Goal: Task Accomplishment & Management: Complete application form

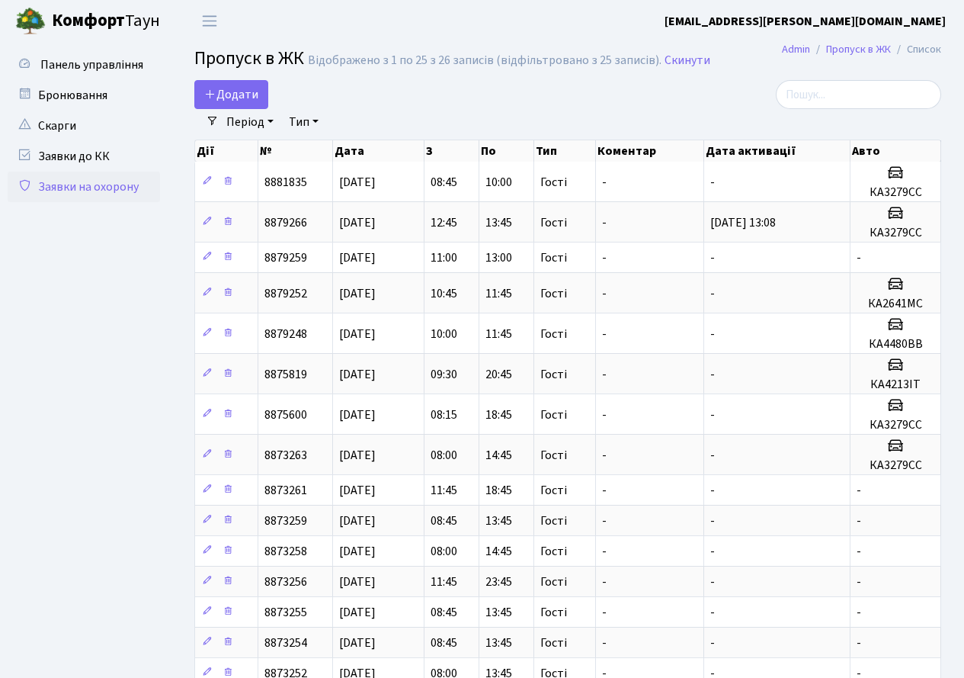
select select "25"
click at [226, 88] on span "Додати" at bounding box center [231, 94] width 54 height 17
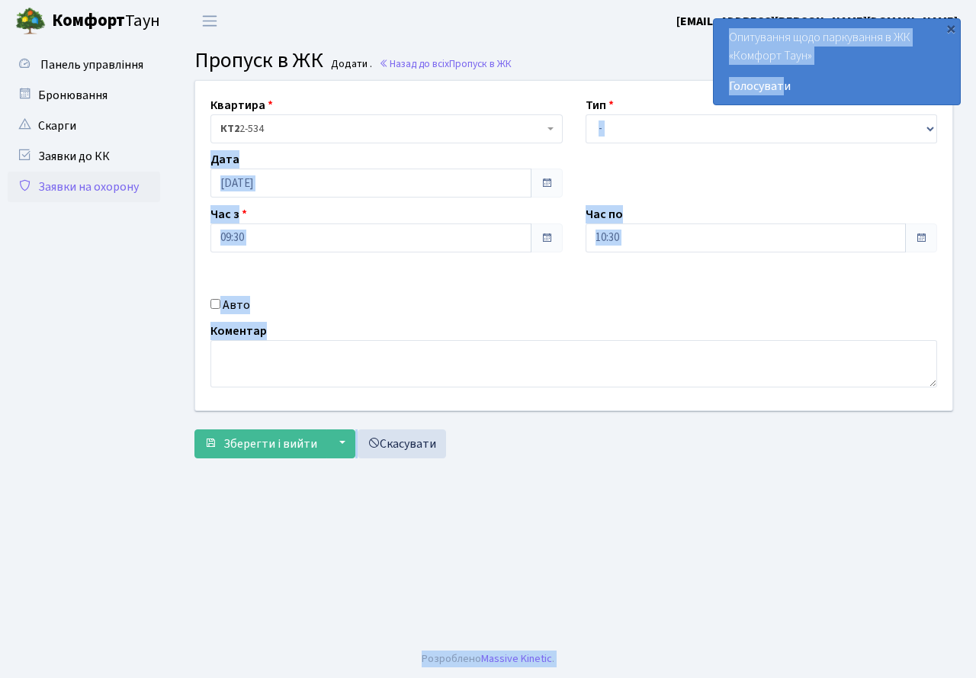
click at [781, 111] on body "Комфорт Таун yarmoluk.olga@gmail.com Мій обліковий запис Вийти Панель управлінн…" at bounding box center [488, 339] width 976 height 678
click at [622, 125] on select "- Доставка Таксі Гості Сервіс" at bounding box center [762, 128] width 352 height 29
select select "3"
click at [586, 114] on select "- Доставка Таксі Гості Сервіс" at bounding box center [762, 128] width 352 height 29
drag, startPoint x: 271, startPoint y: 296, endPoint x: 231, endPoint y: 309, distance: 41.7
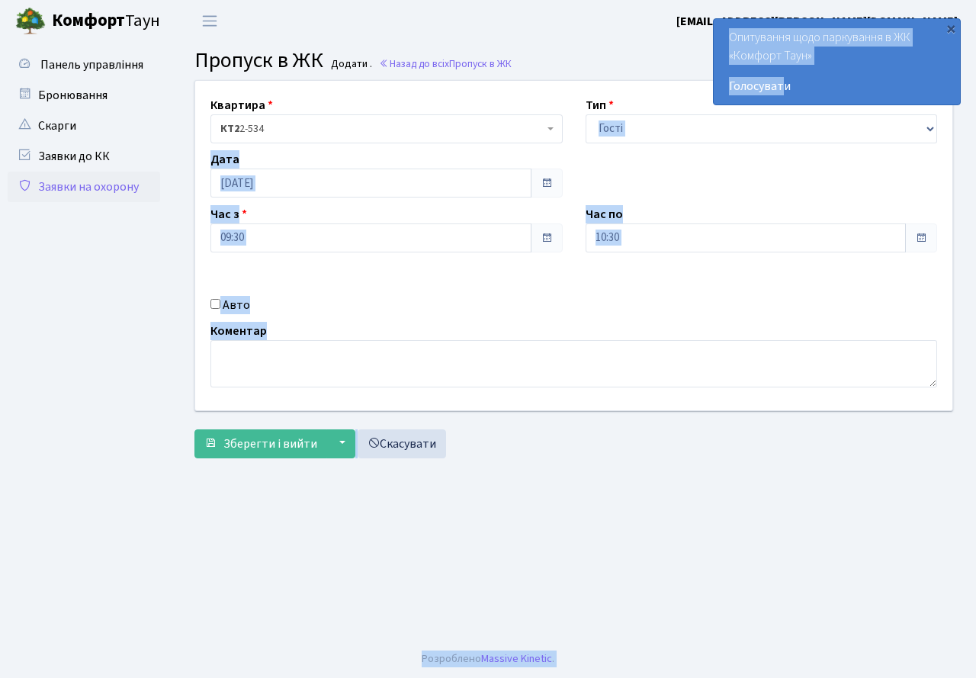
click at [271, 297] on div "Авто" at bounding box center [386, 305] width 375 height 18
click at [216, 307] on input "Авто" at bounding box center [215, 304] width 10 height 10
checkbox input "true"
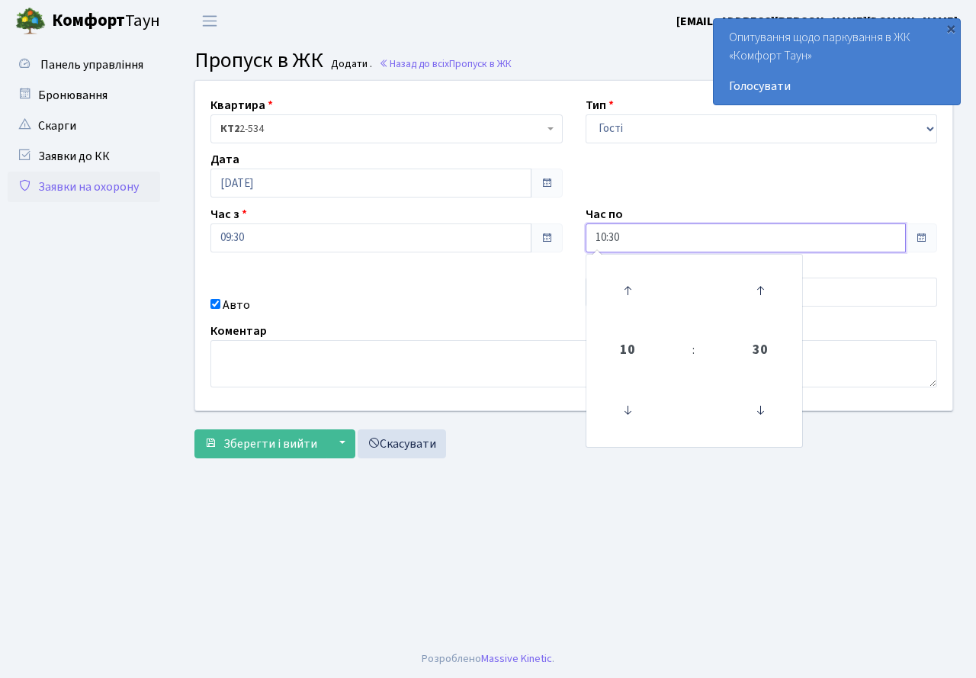
click at [634, 244] on input "10:30" at bounding box center [746, 237] width 321 height 29
click at [632, 283] on icon at bounding box center [627, 290] width 41 height 41
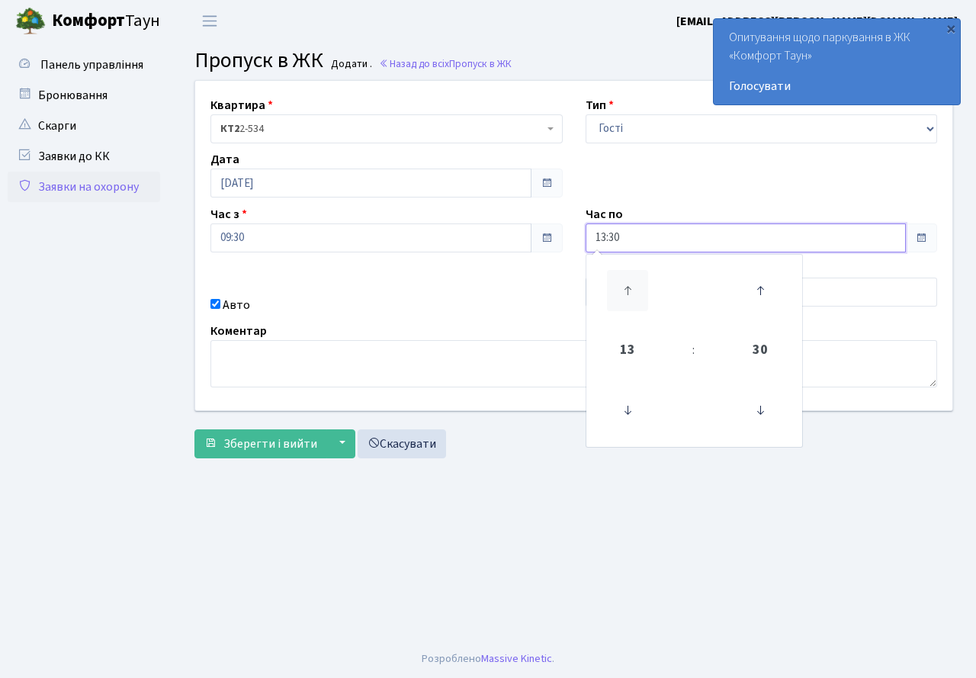
type input "14:30"
click at [392, 330] on div "Коментар" at bounding box center [573, 355] width 749 height 66
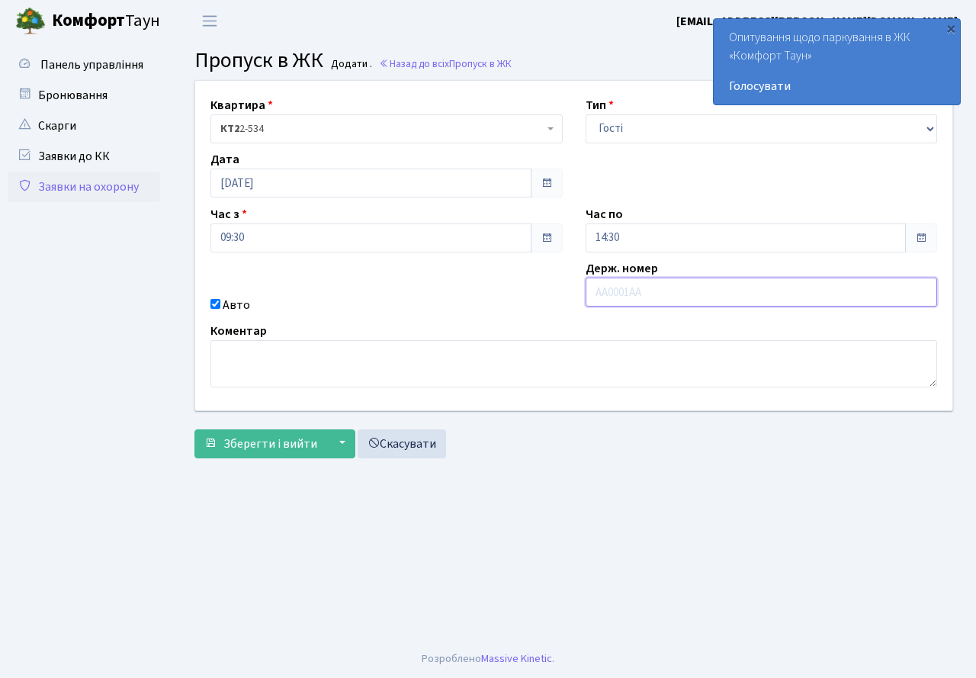
click at [606, 279] on input "text" at bounding box center [762, 292] width 352 height 29
type input "КА3279СС"
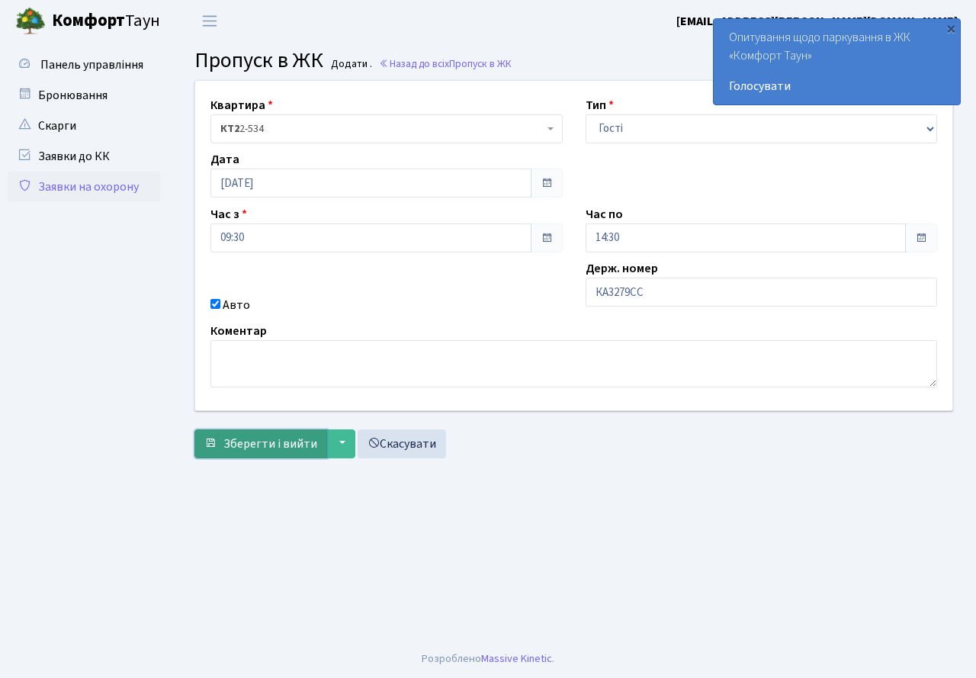
click at [220, 445] on button "Зберегти і вийти" at bounding box center [260, 443] width 133 height 29
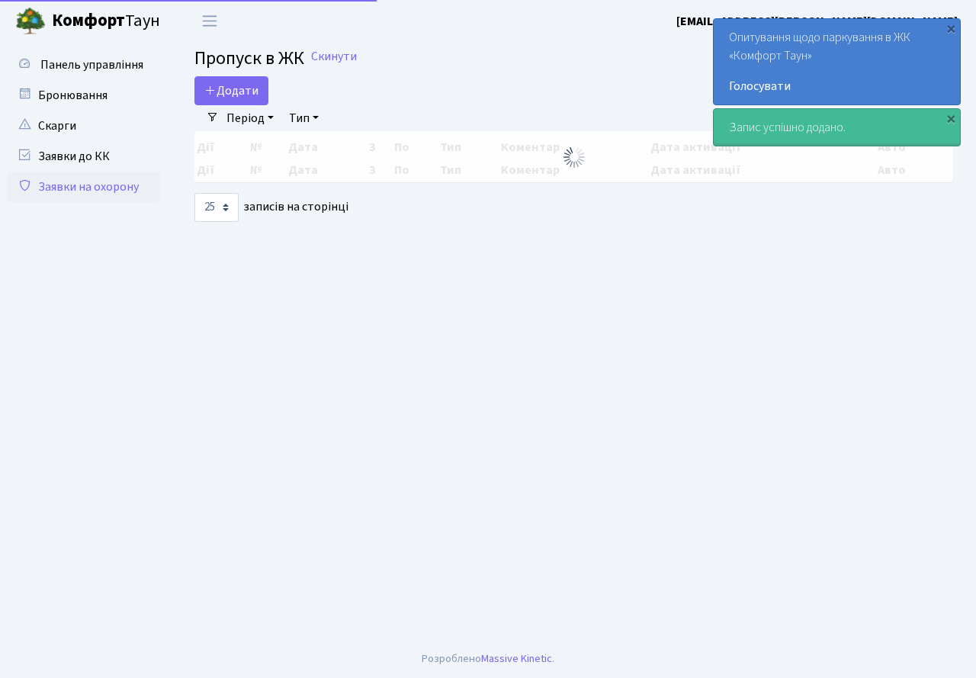
select select "25"
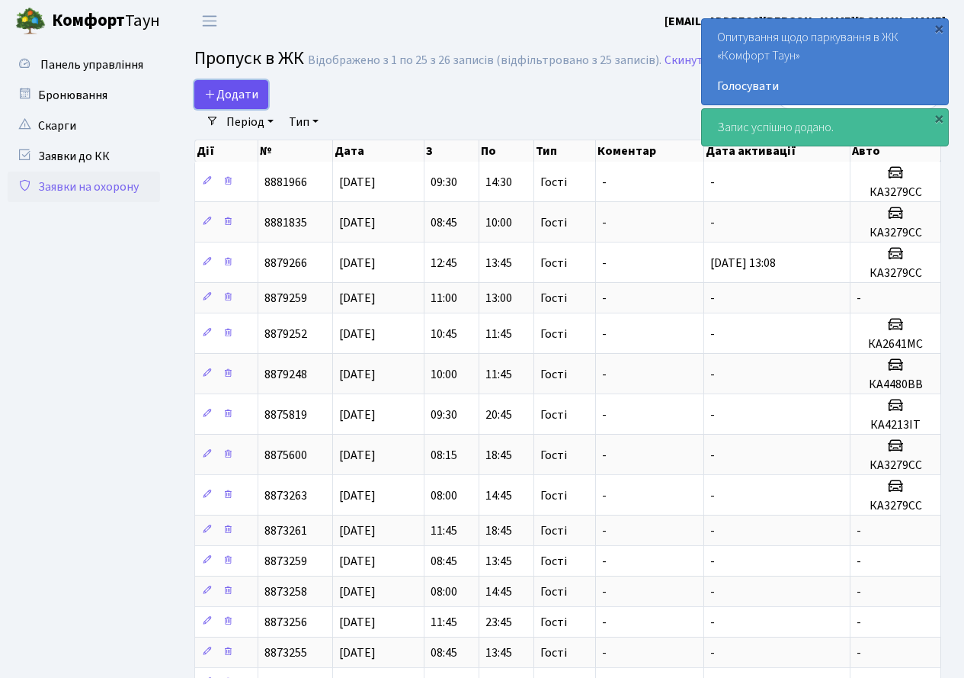
click at [238, 92] on span "Додати" at bounding box center [231, 94] width 54 height 17
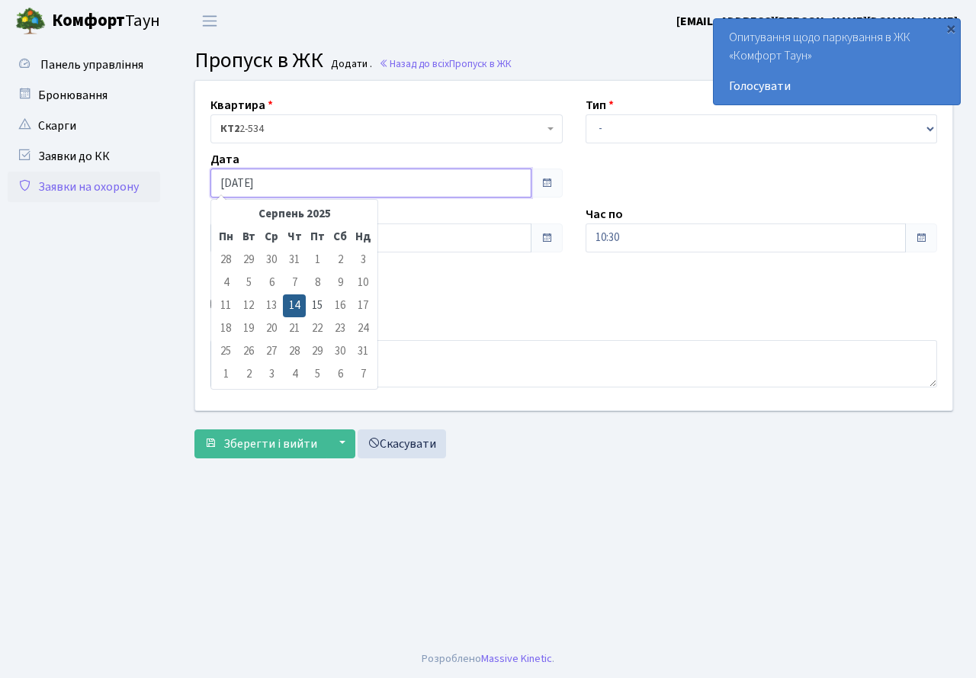
click at [338, 178] on input "[DATE]" at bounding box center [370, 182] width 321 height 29
click at [323, 304] on td "15" at bounding box center [317, 305] width 23 height 23
type input "[DATE]"
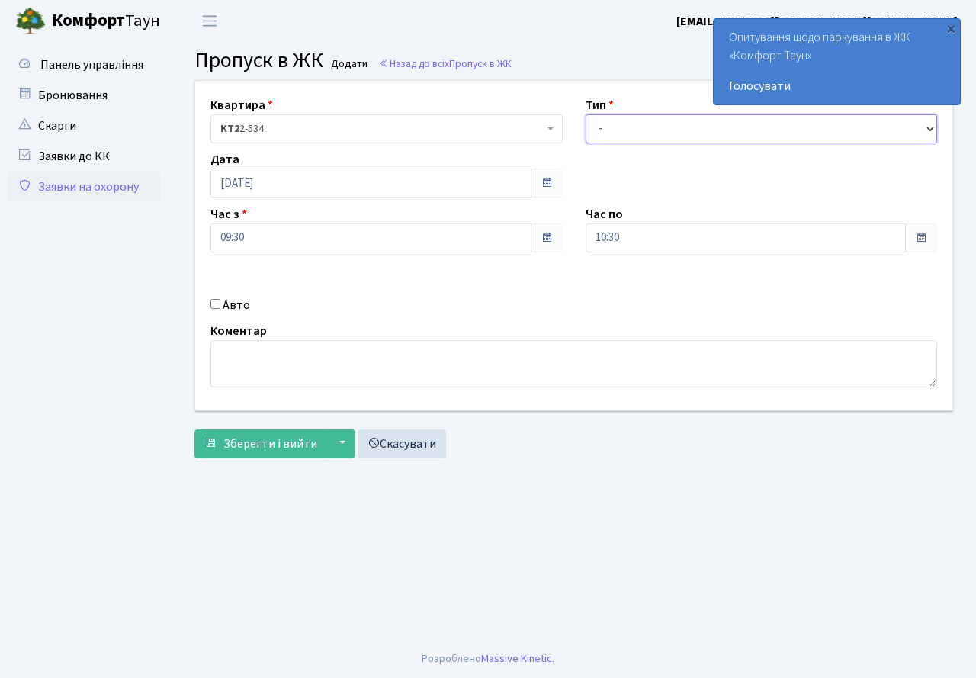
click at [602, 130] on select "- Доставка Таксі Гості Сервіс" at bounding box center [762, 128] width 352 height 29
select select "3"
click at [586, 114] on select "- Доставка Таксі Гості Сервіс" at bounding box center [762, 128] width 352 height 29
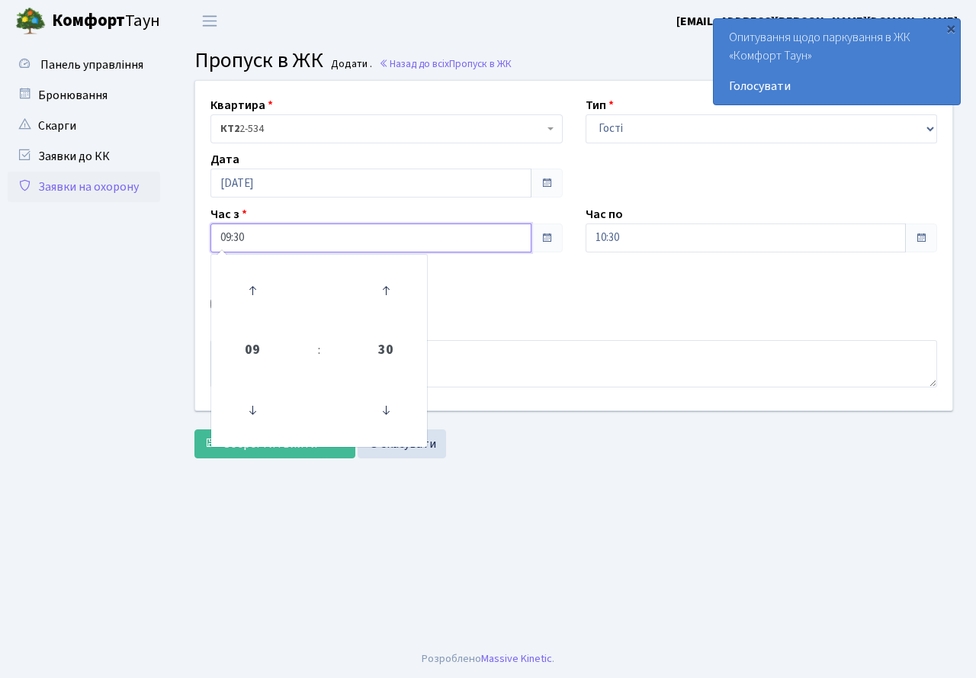
click at [323, 238] on input "09:30" at bounding box center [370, 237] width 321 height 29
click at [250, 390] on icon at bounding box center [252, 410] width 41 height 41
type input "08:30"
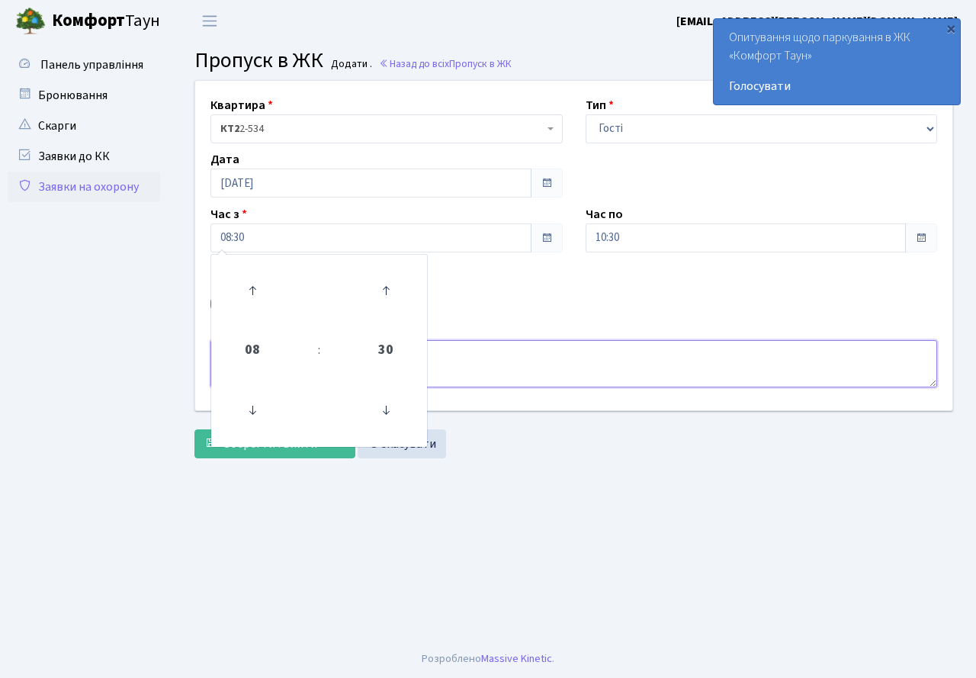
click at [552, 350] on textarea at bounding box center [573, 363] width 727 height 47
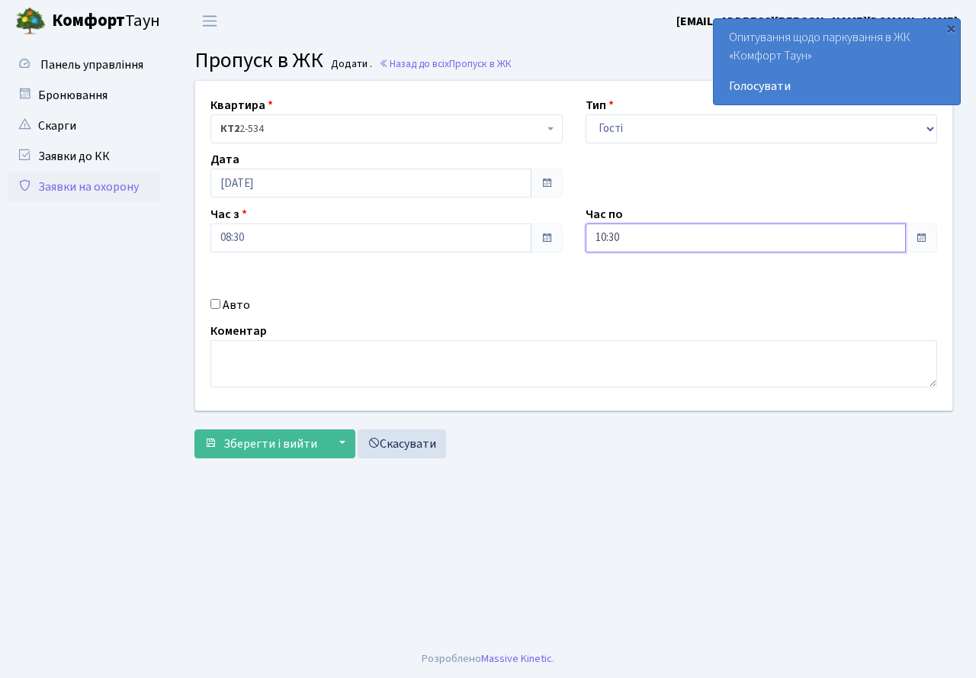
click at [656, 229] on input "10:30" at bounding box center [746, 237] width 321 height 29
click at [216, 301] on input "Авто" at bounding box center [215, 304] width 10 height 10
checkbox input "true"
click at [609, 289] on input "text" at bounding box center [762, 292] width 352 height 29
type input "КА3279СС"
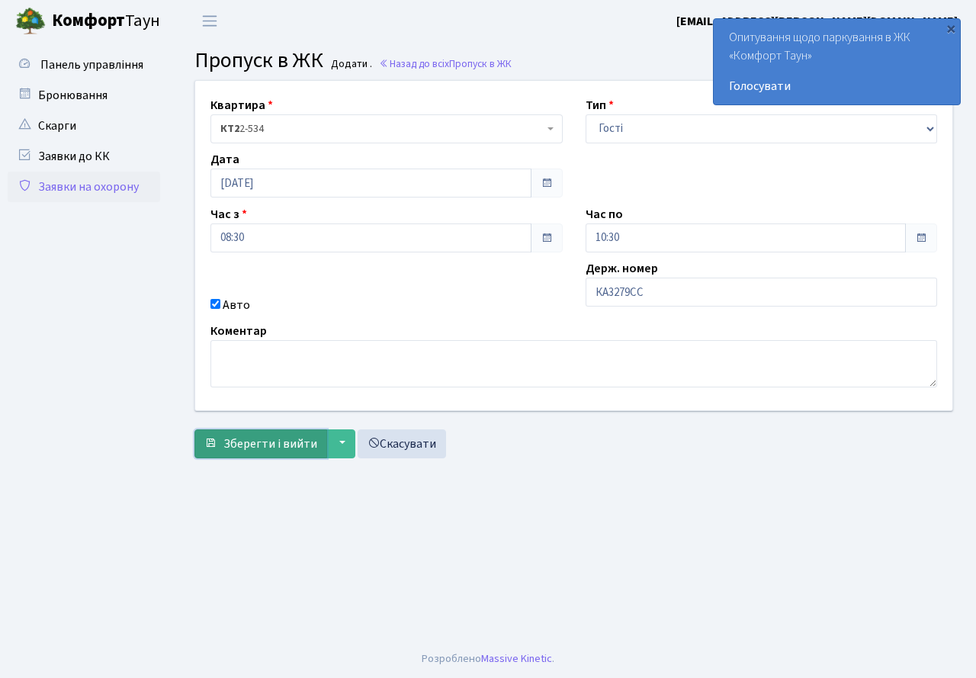
click at [231, 443] on span "Зберегти і вийти" at bounding box center [270, 443] width 94 height 17
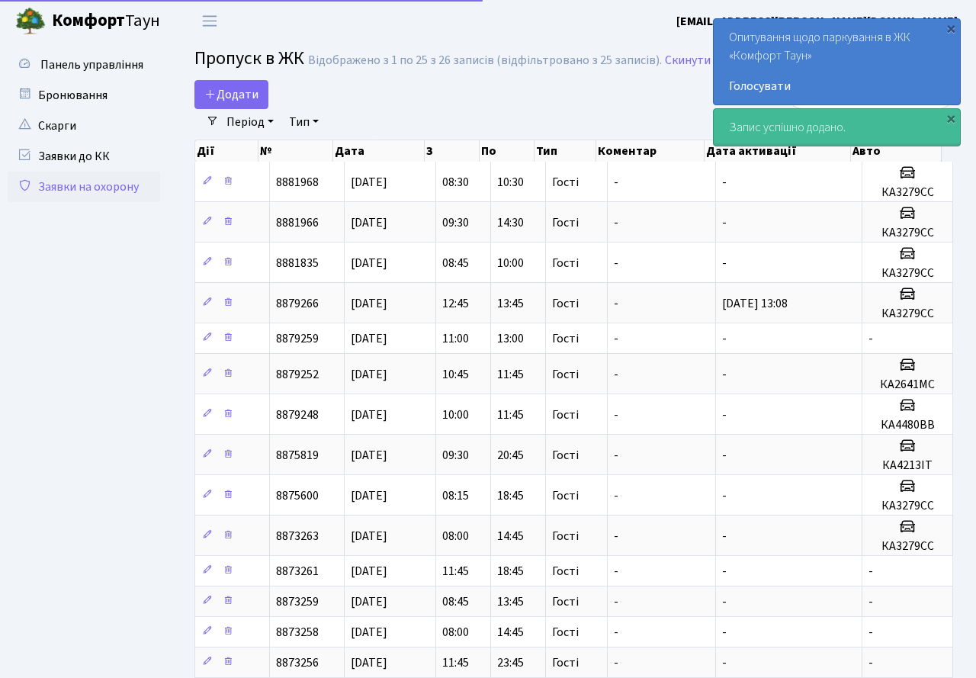
select select "25"
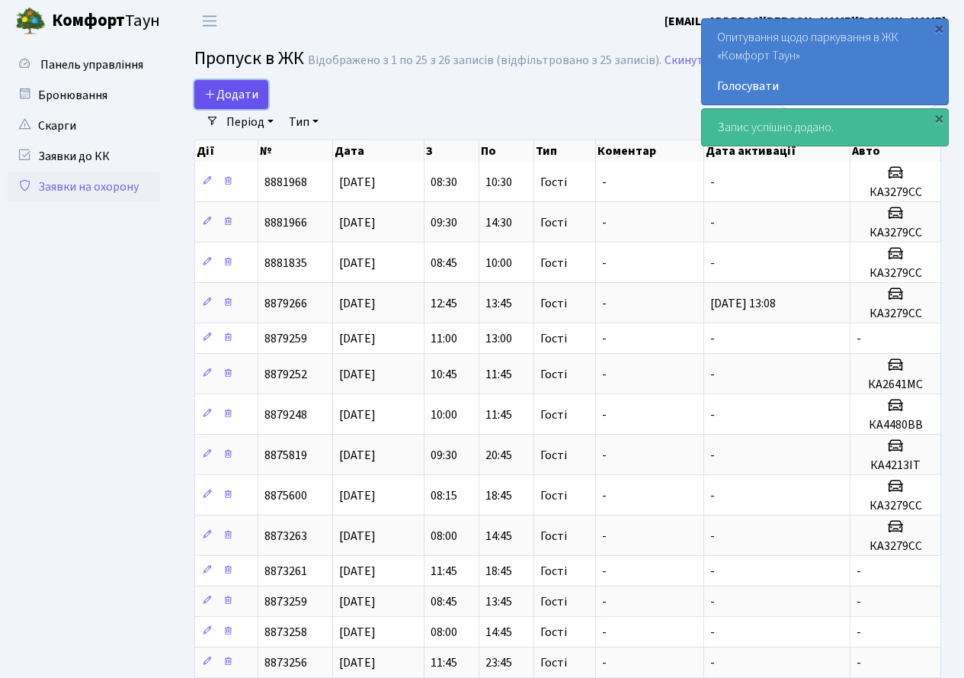
click at [238, 91] on span "Додати" at bounding box center [231, 94] width 54 height 17
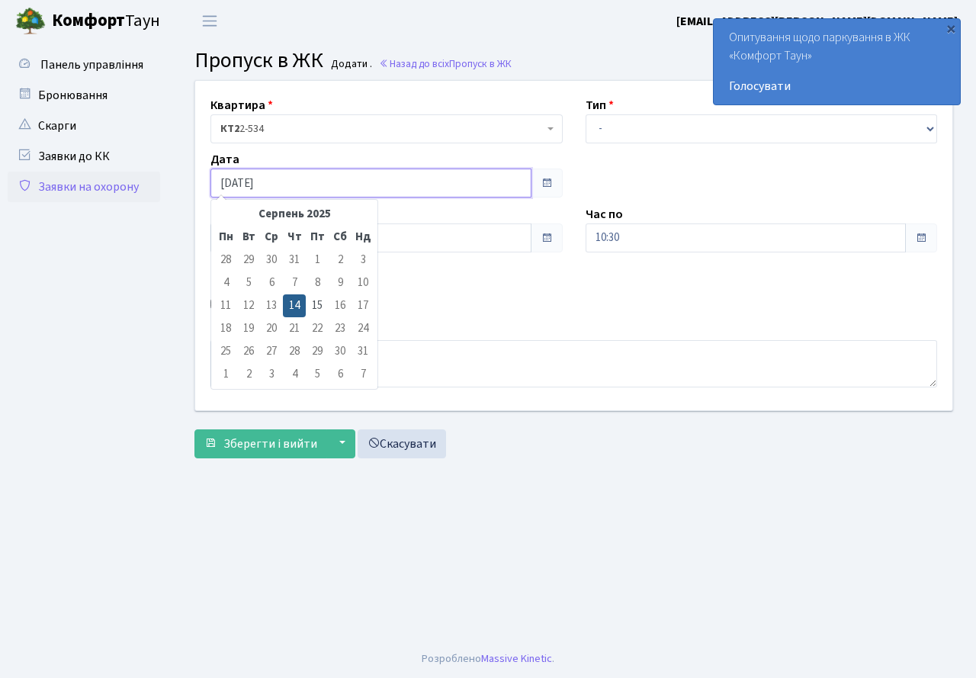
click at [278, 187] on input "[DATE]" at bounding box center [370, 182] width 321 height 29
click at [318, 310] on td "15" at bounding box center [317, 305] width 23 height 23
type input "[DATE]"
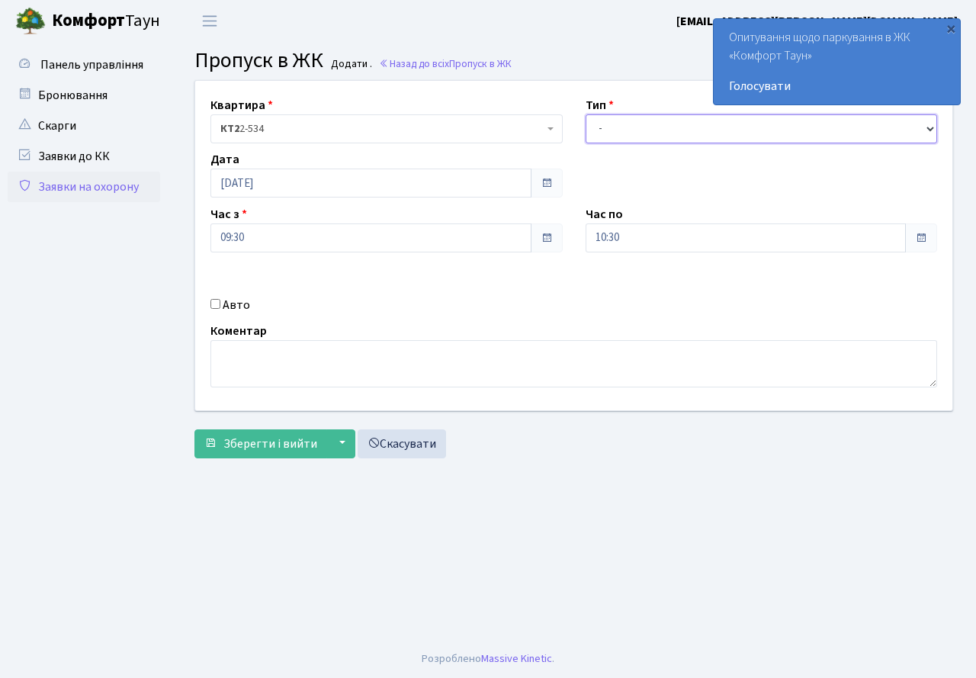
click at [654, 133] on select "- Доставка Таксі Гості Сервіс" at bounding box center [762, 128] width 352 height 29
click at [586, 114] on select "- Доставка Таксі Гості Сервіс" at bounding box center [762, 128] width 352 height 29
click at [637, 132] on select "- Доставка Таксі Гості Сервіс" at bounding box center [762, 128] width 352 height 29
select select "3"
click at [586, 114] on select "- Доставка Таксі Гості Сервіс" at bounding box center [762, 128] width 352 height 29
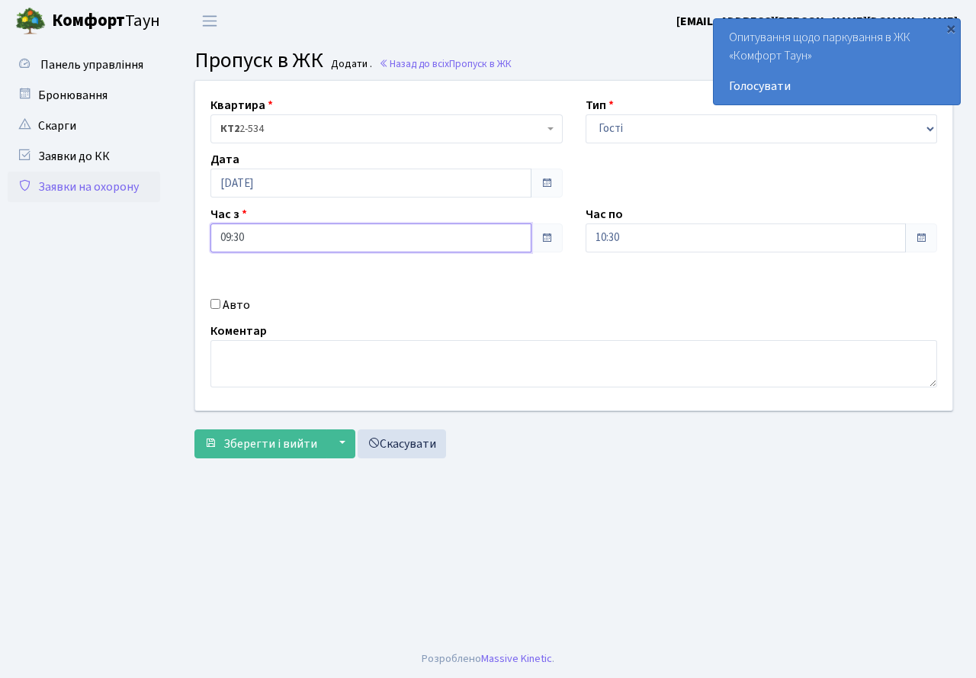
click at [247, 237] on input "09:30" at bounding box center [370, 237] width 321 height 29
click at [597, 252] on div "Квартира <b>КТ2</b>&nbsp;&nbsp;&nbsp;2-534 КТ2 2-534 Тип - Доставка Таксі Гості…" at bounding box center [574, 245] width 780 height 329
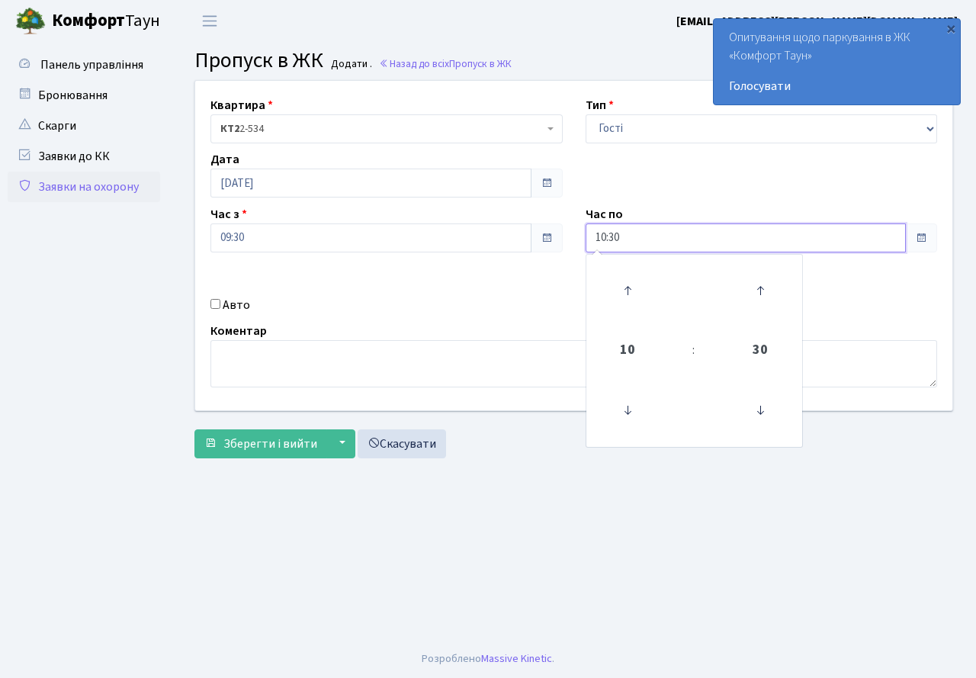
click at [716, 228] on input "10:30" at bounding box center [746, 237] width 321 height 29
click at [624, 289] on icon at bounding box center [627, 290] width 41 height 41
type input "13:30"
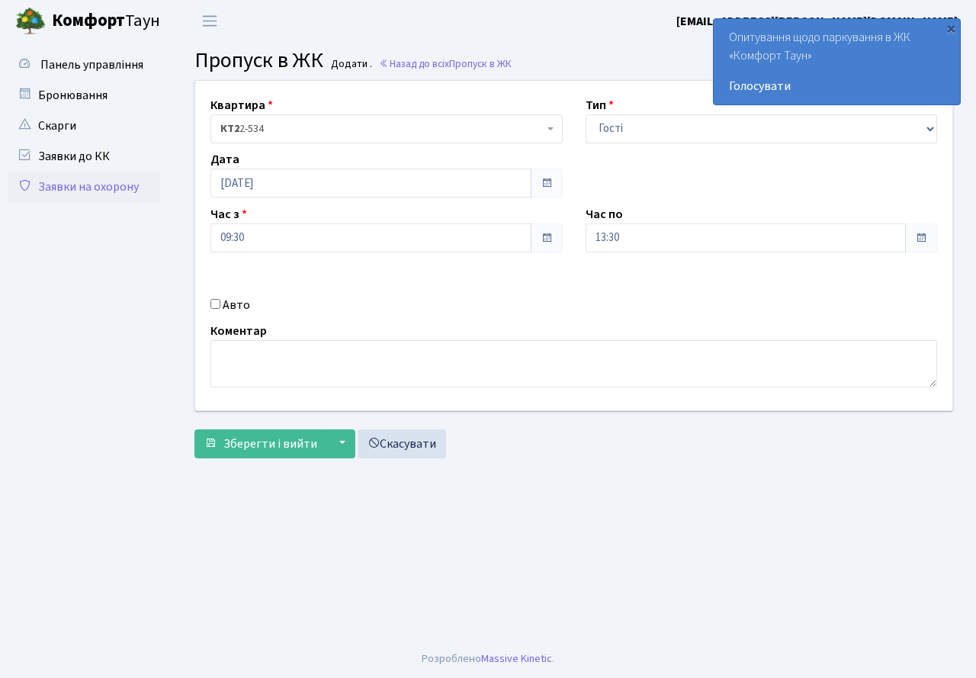
click at [214, 305] on input "Авто" at bounding box center [215, 304] width 10 height 10
checkbox input "true"
click at [646, 298] on input "text" at bounding box center [762, 292] width 352 height 29
type input "КА3279СС"
click at [274, 441] on span "Зберегти і вийти" at bounding box center [270, 443] width 94 height 17
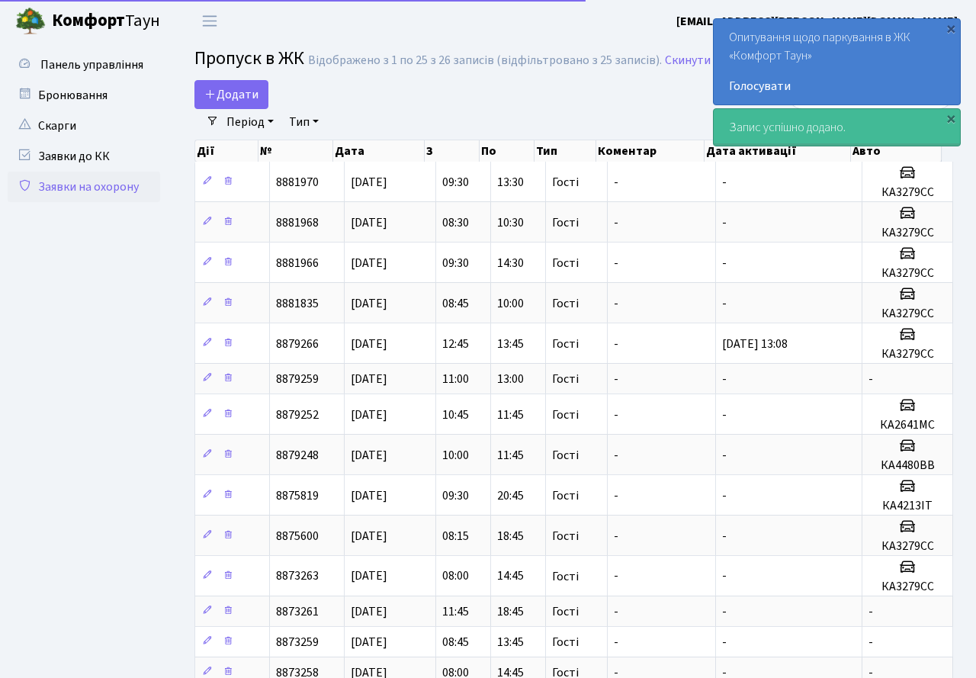
select select "25"
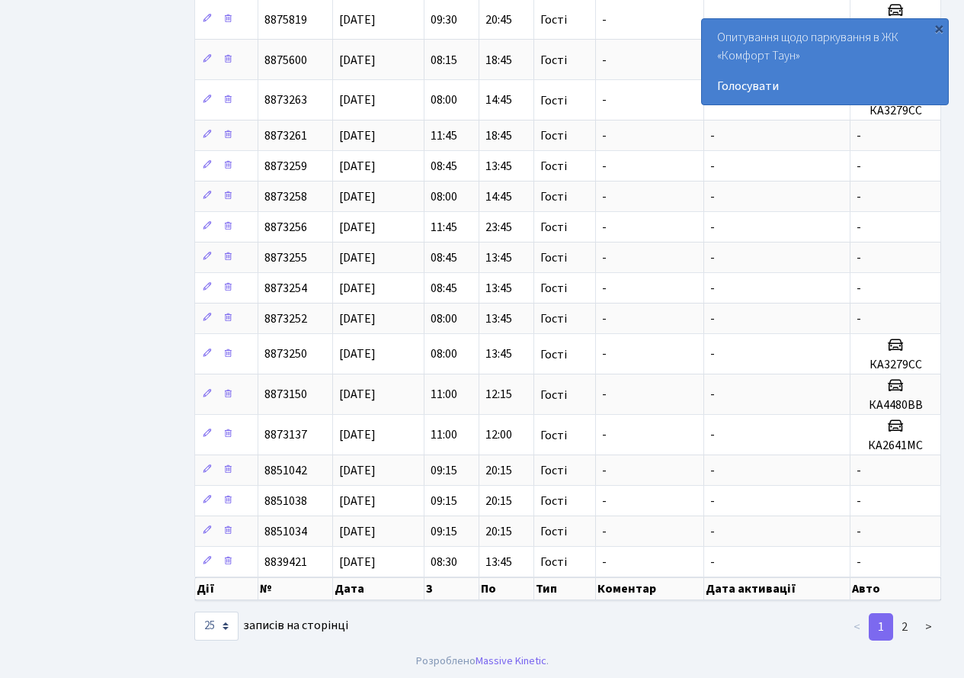
scroll to position [478, 0]
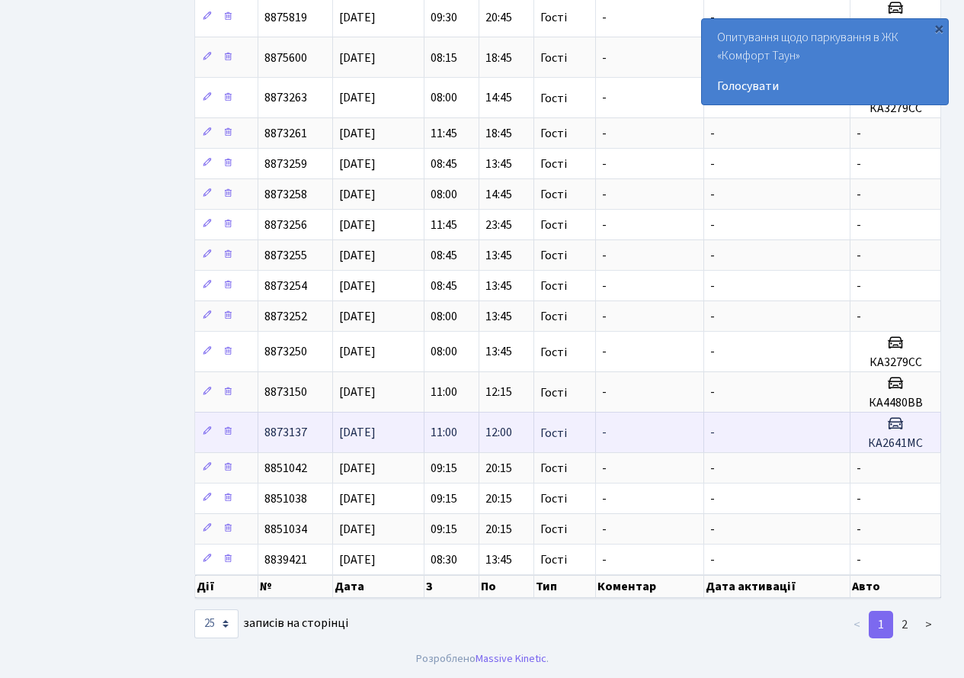
click at [741, 429] on td "-" at bounding box center [777, 432] width 146 height 40
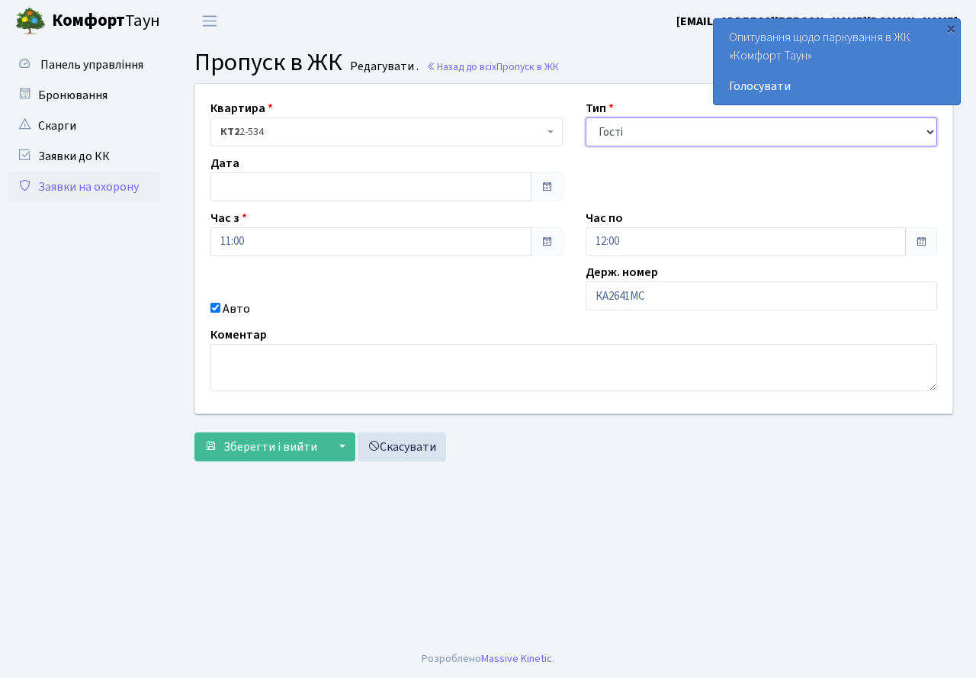
click at [650, 139] on select "- Доставка Таксі Гості Сервіс" at bounding box center [762, 131] width 352 height 29
click at [586, 117] on select "- Доставка Таксі Гості Сервіс" at bounding box center [762, 131] width 352 height 29
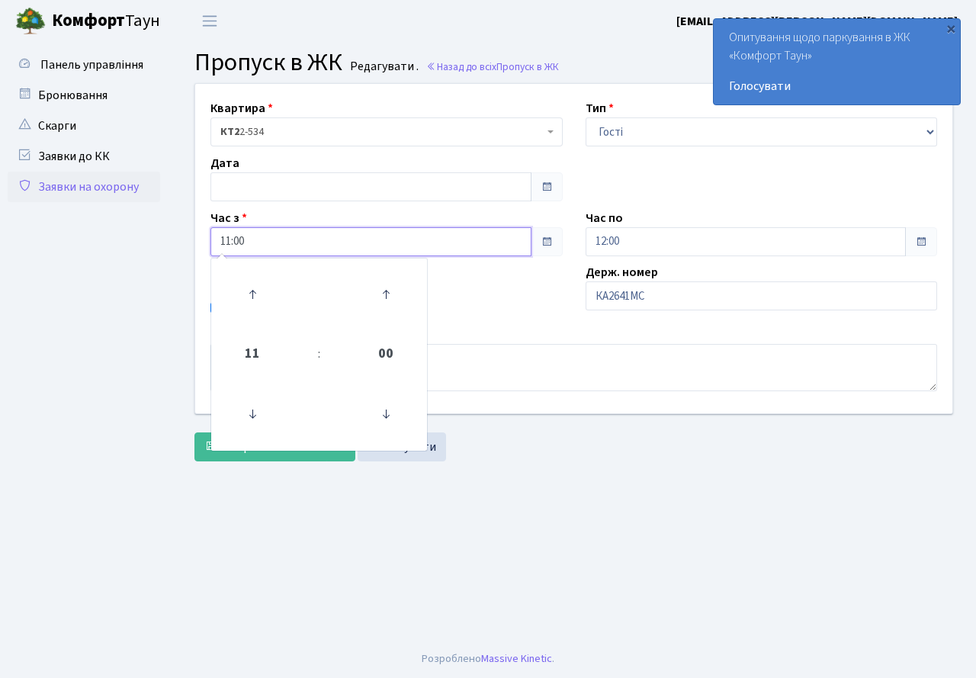
click at [267, 239] on input "11:00" at bounding box center [370, 241] width 321 height 29
click at [251, 404] on icon at bounding box center [252, 413] width 41 height 41
type input "10:00"
click at [655, 494] on main "Admin Пропуск в ЖК Редагувати Пропуск в ЖК Редагувати . Назад до всіх Пропуск в…" at bounding box center [574, 341] width 804 height 598
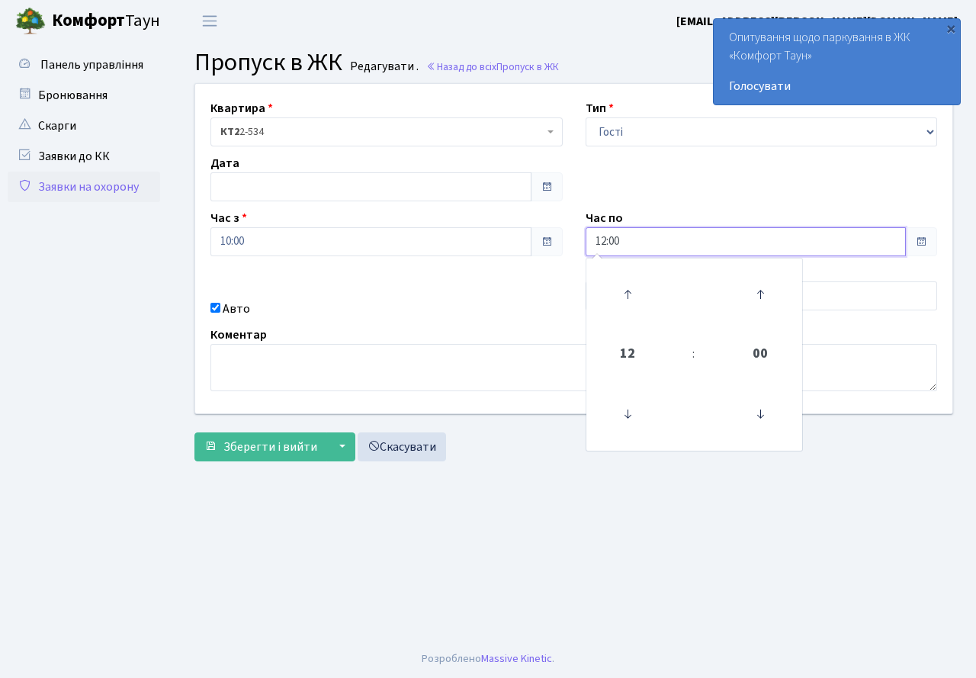
click at [670, 235] on input "12:00" at bounding box center [746, 241] width 321 height 29
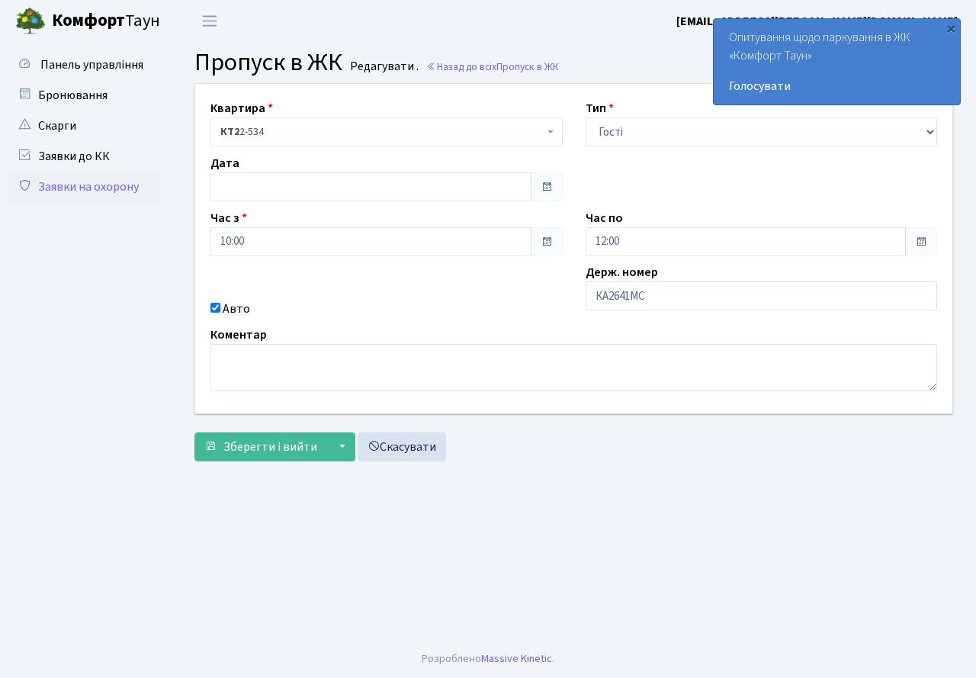
click at [419, 303] on div "Авто" at bounding box center [386, 309] width 375 height 18
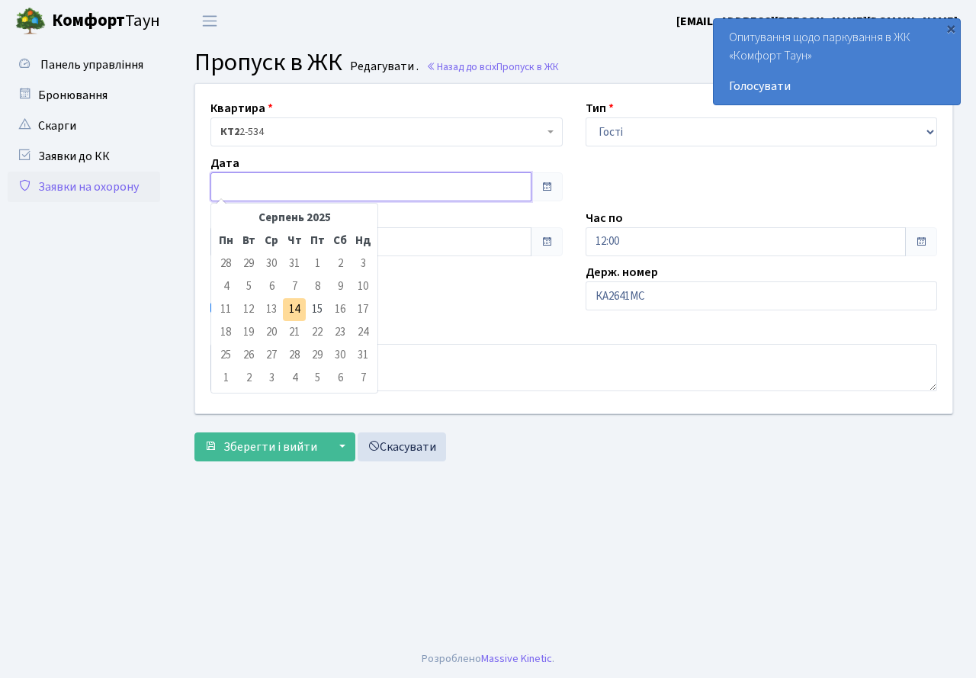
click at [326, 185] on input "text" at bounding box center [370, 186] width 321 height 29
click at [319, 306] on td "15" at bounding box center [317, 309] width 23 height 23
type input "[DATE]"
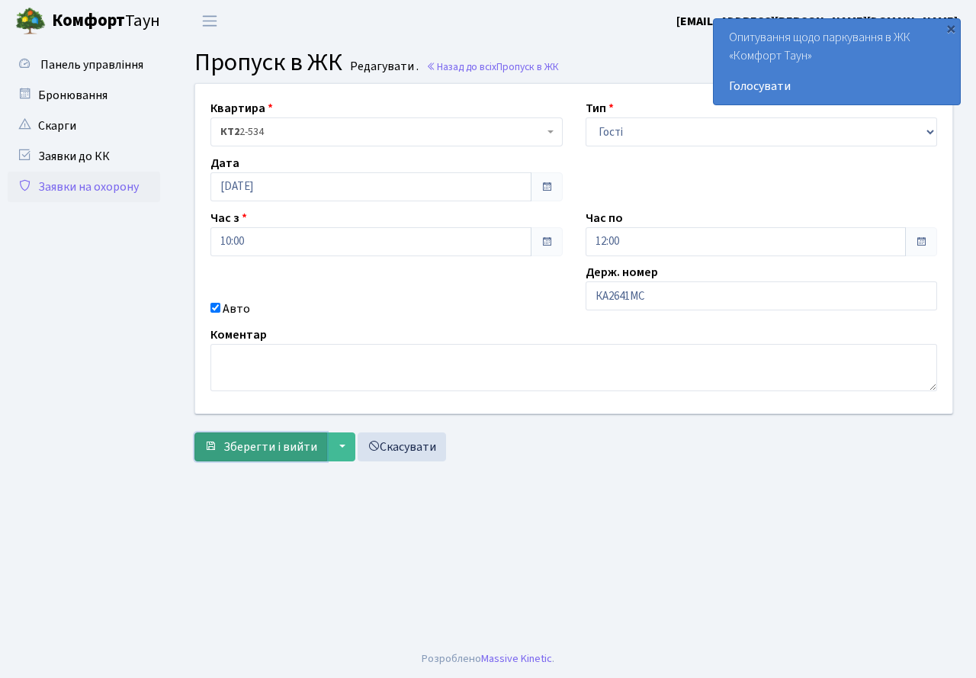
click at [255, 442] on span "Зберегти і вийти" at bounding box center [270, 446] width 94 height 17
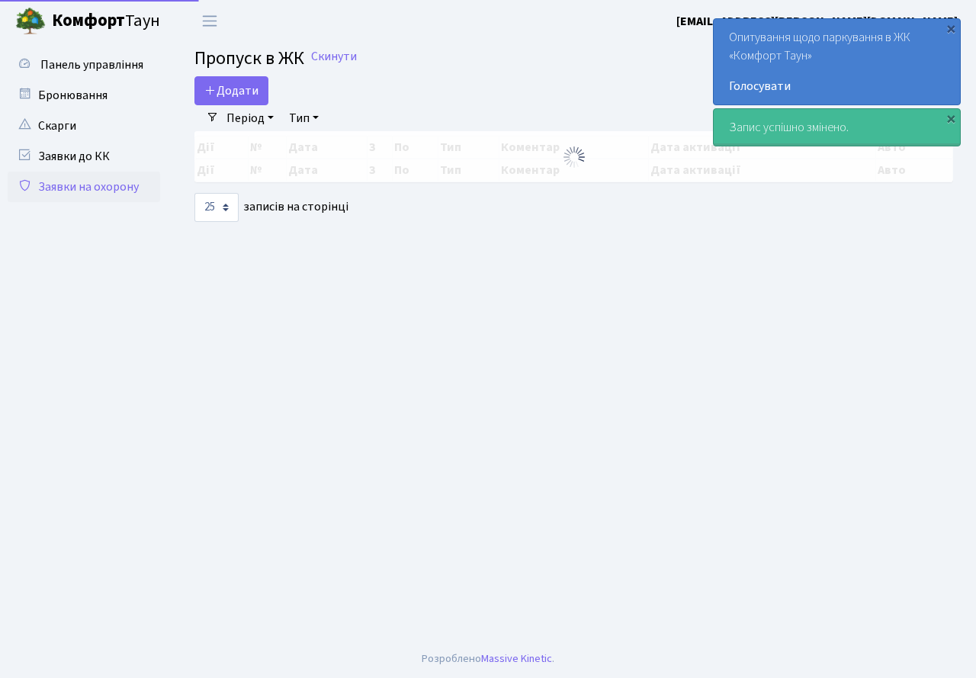
select select "25"
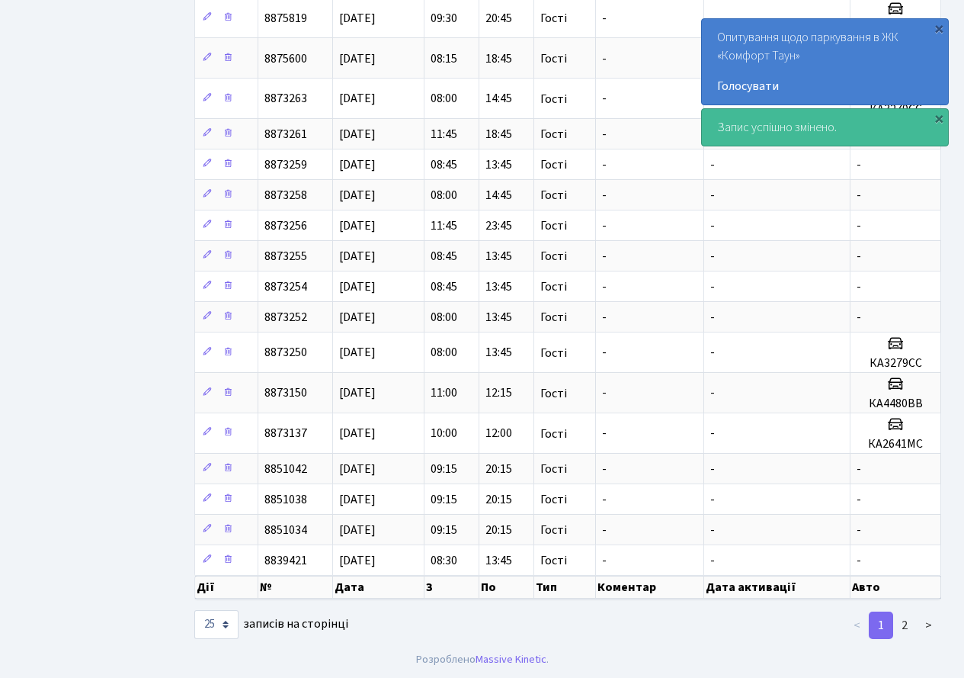
scroll to position [478, 0]
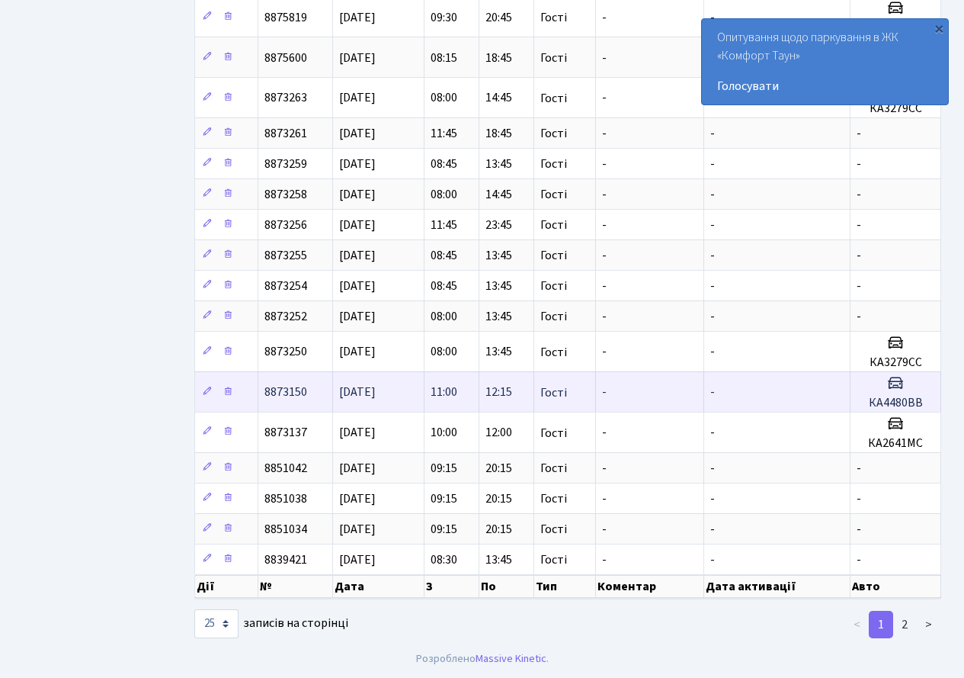
click at [746, 387] on td "-" at bounding box center [777, 391] width 146 height 40
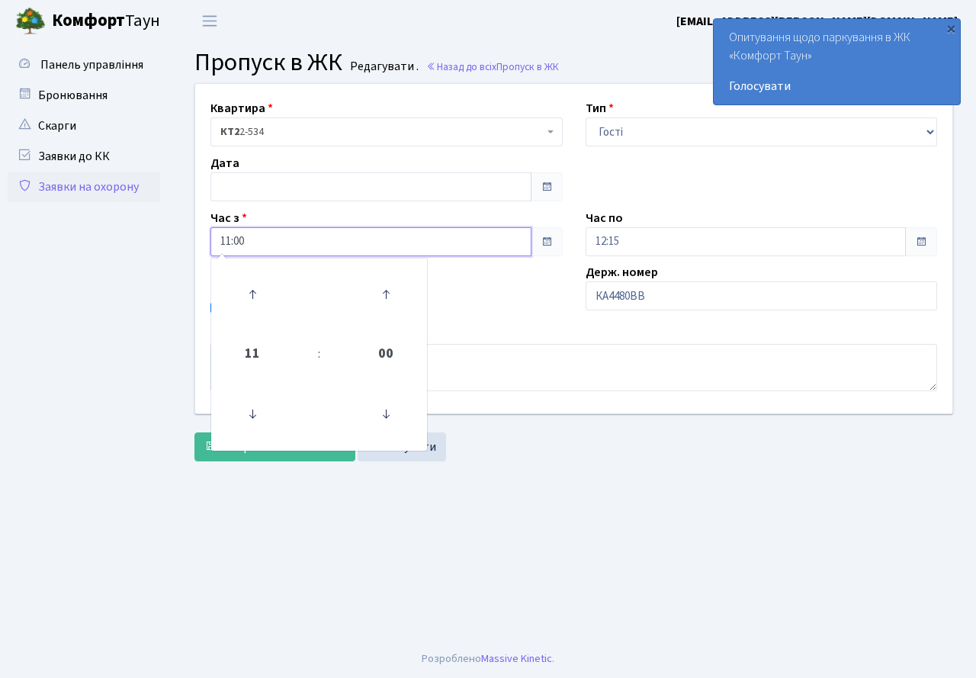
click at [281, 247] on input "11:00" at bounding box center [370, 241] width 321 height 29
click at [258, 351] on span "11" at bounding box center [252, 353] width 41 height 41
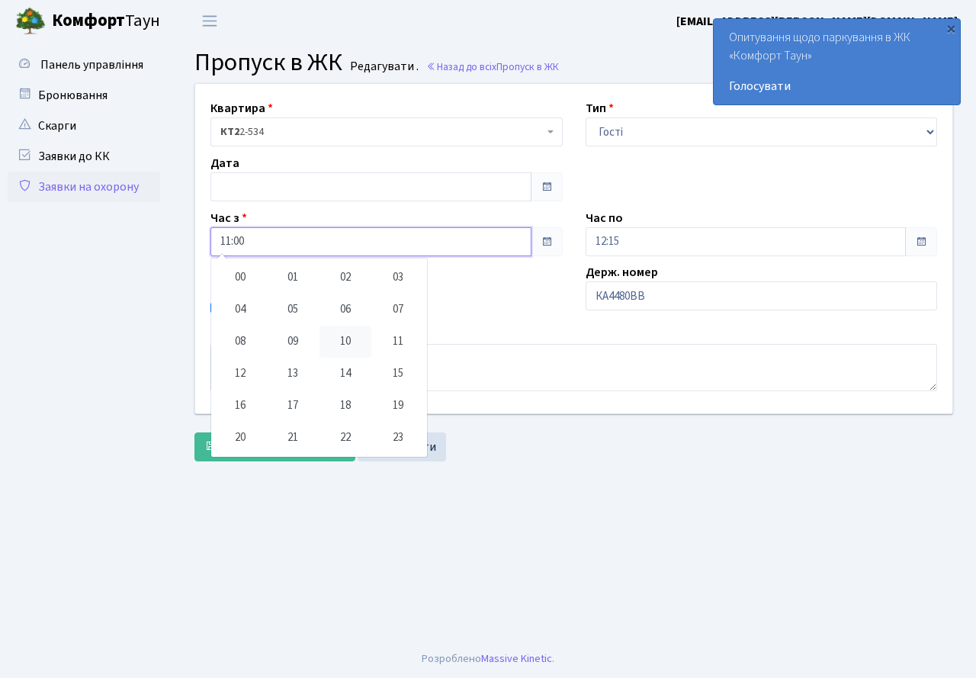
click at [339, 345] on td "10" at bounding box center [345, 342] width 53 height 32
type input "10:00"
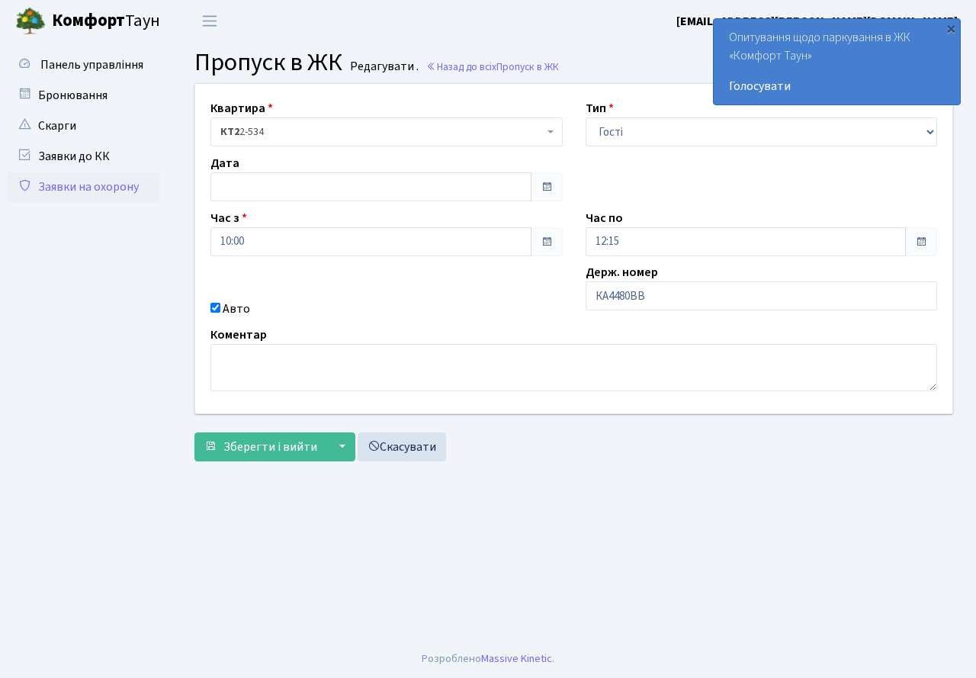
click at [516, 332] on div "Коментар" at bounding box center [573, 359] width 749 height 66
click at [447, 194] on input "text" at bounding box center [370, 186] width 321 height 29
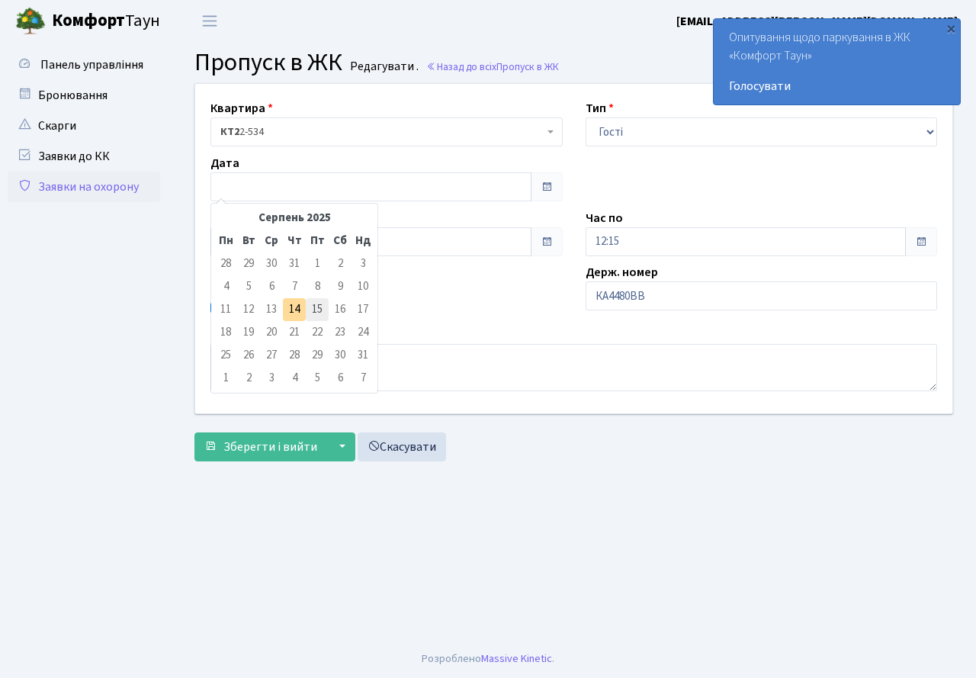
click at [310, 305] on td "15" at bounding box center [317, 309] width 23 height 23
type input "[DATE]"
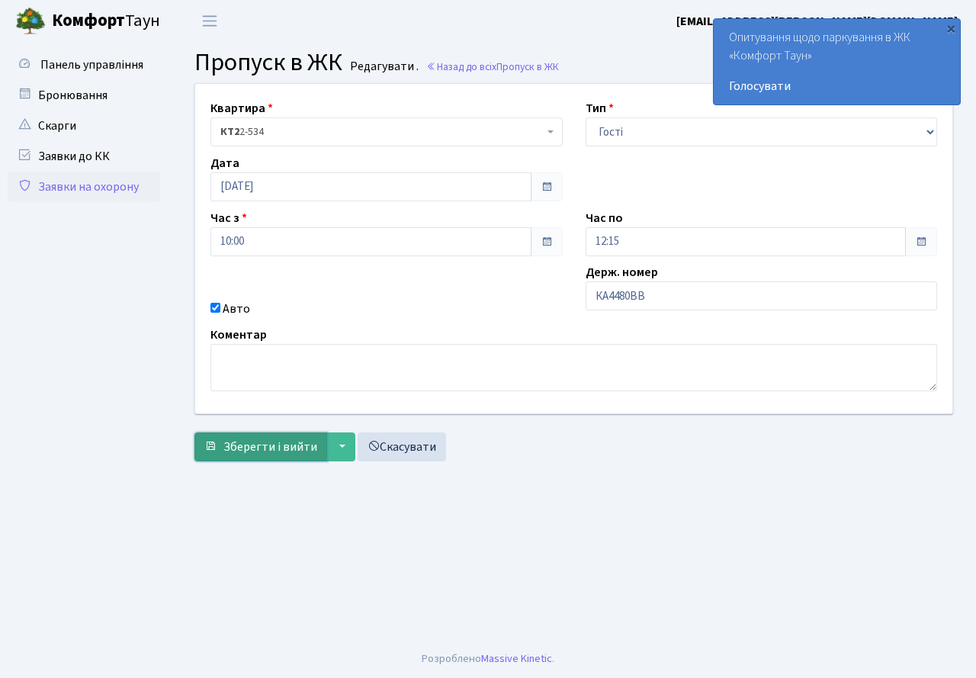
click at [272, 440] on span "Зберегти і вийти" at bounding box center [270, 446] width 94 height 17
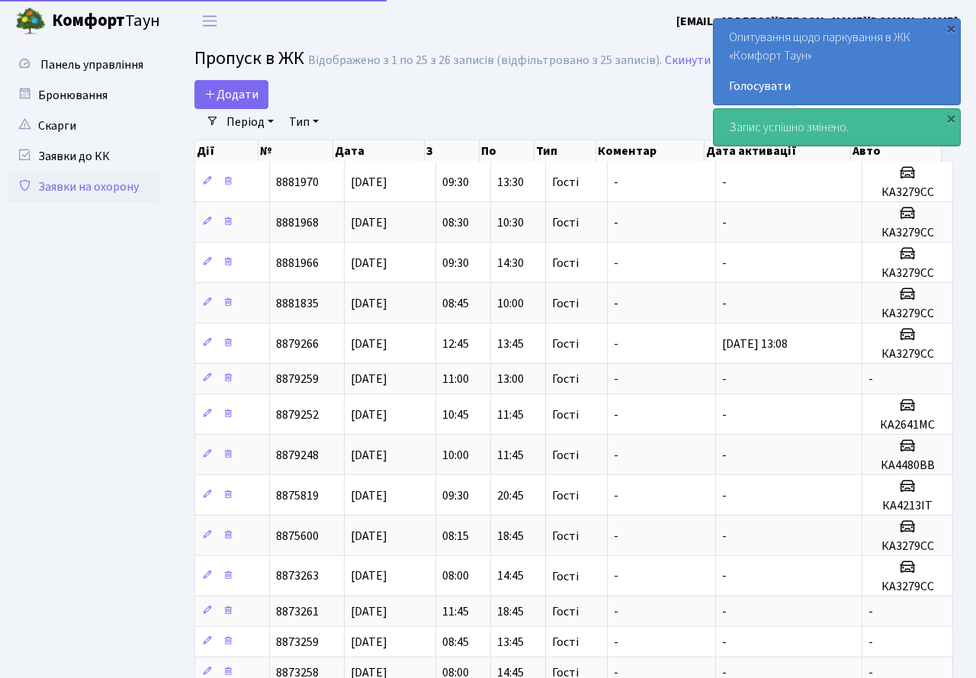
select select "25"
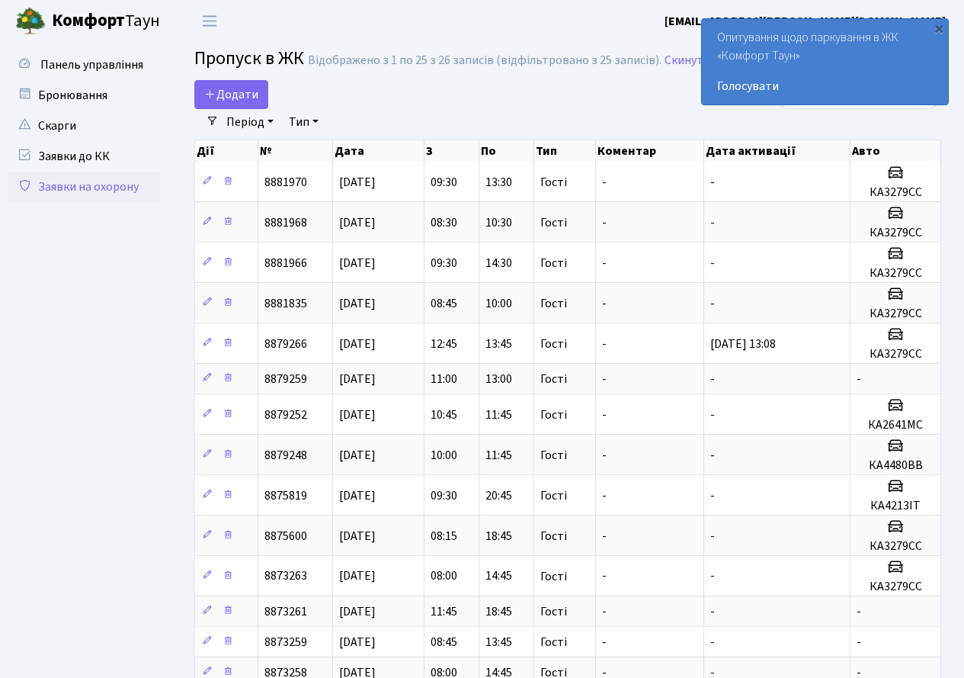
click at [372, 149] on th "Дата" at bounding box center [378, 150] width 91 height 21
click at [247, 128] on link "Період" at bounding box center [249, 122] width 59 height 26
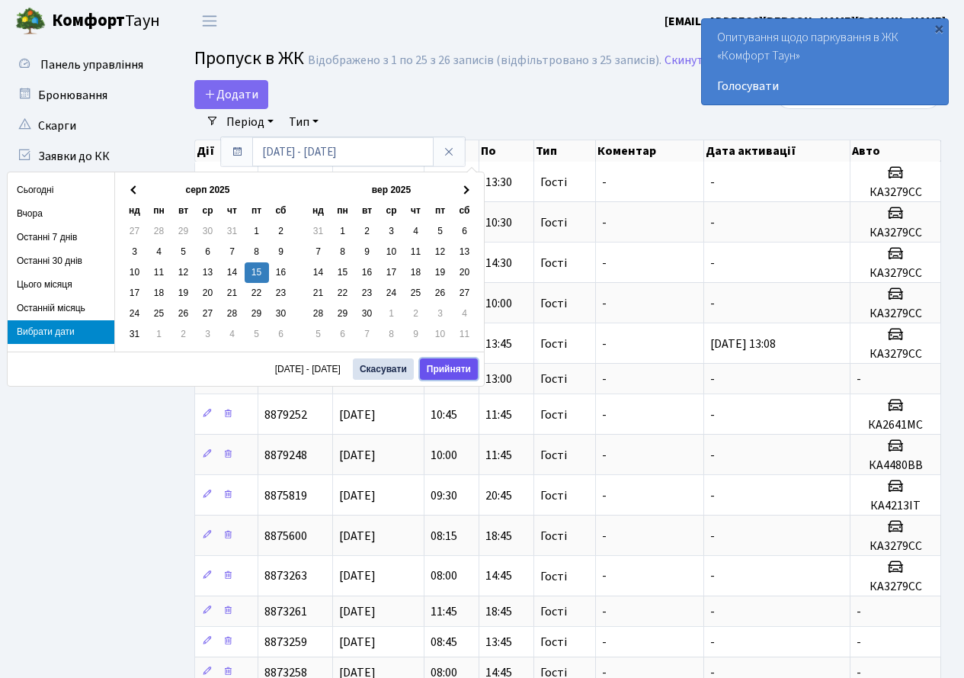
click at [449, 363] on button "Прийняти" at bounding box center [449, 368] width 58 height 21
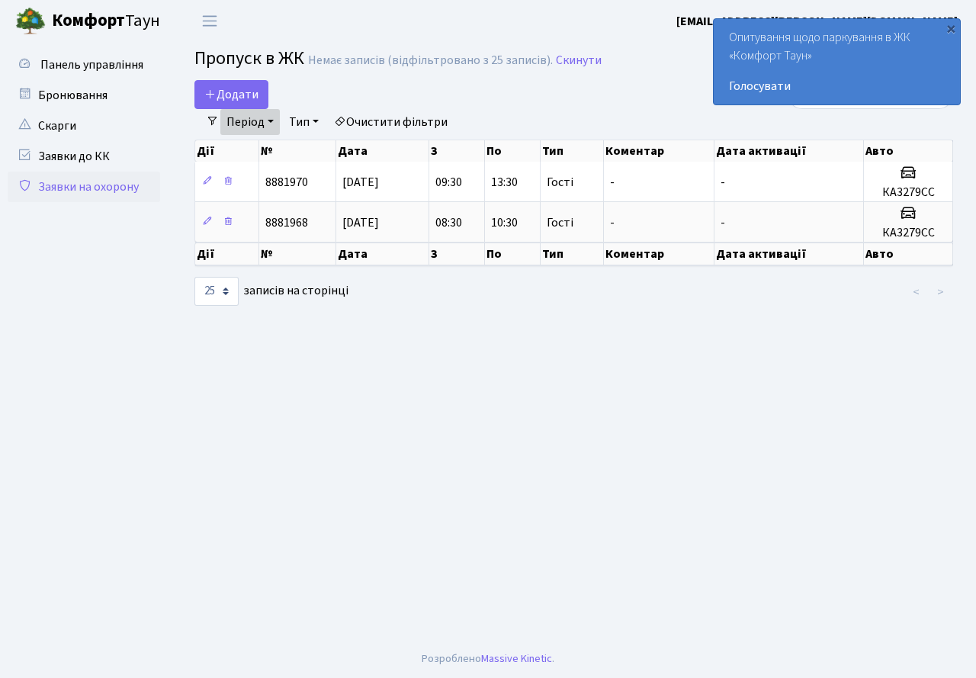
click at [351, 118] on link "Очистити фільтри" at bounding box center [391, 122] width 126 height 26
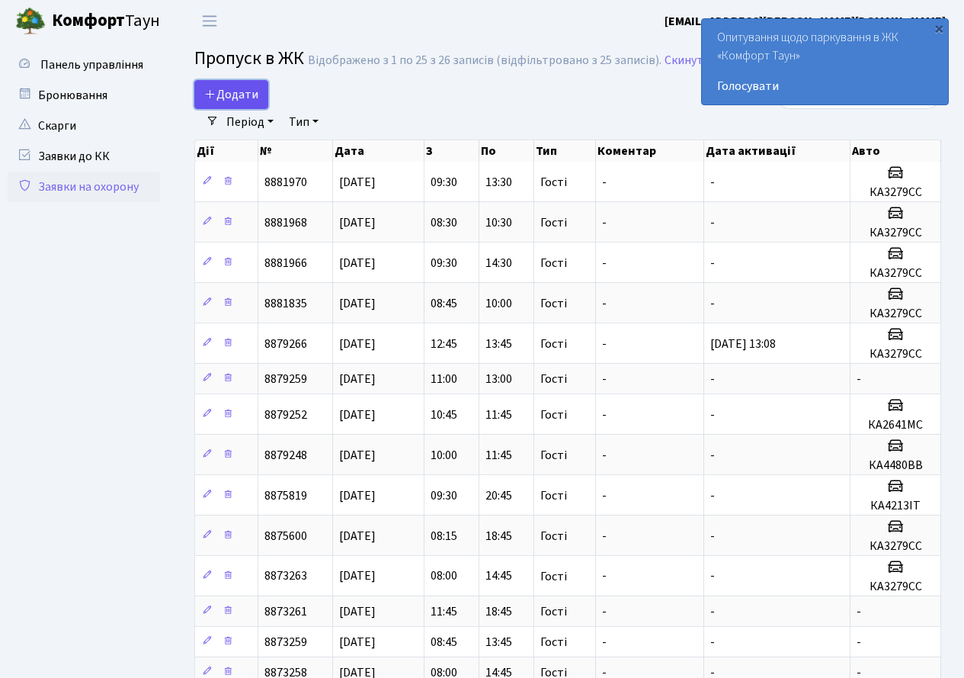
click at [208, 98] on icon at bounding box center [210, 94] width 12 height 12
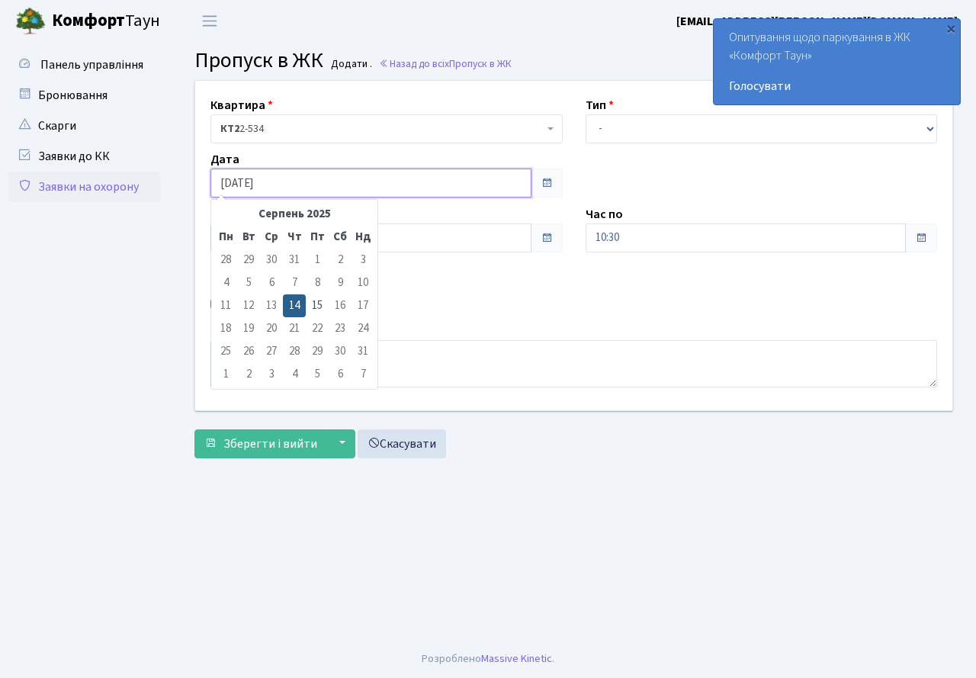
click at [280, 173] on input "[DATE]" at bounding box center [370, 182] width 321 height 29
click at [321, 309] on td "15" at bounding box center [317, 305] width 23 height 23
type input "[DATE]"
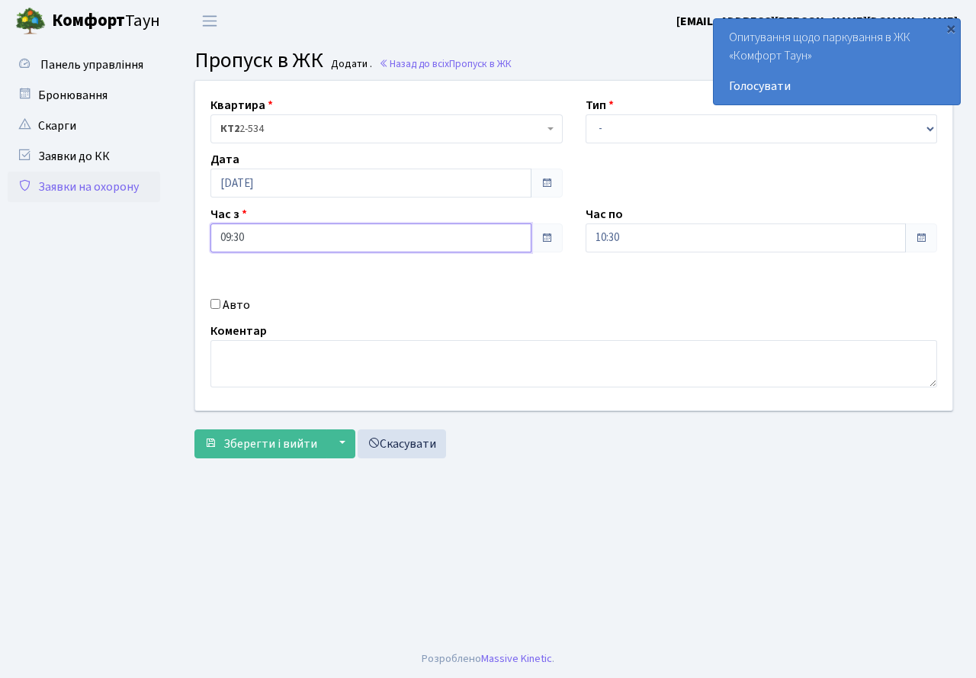
click at [300, 249] on input "09:30" at bounding box center [370, 237] width 321 height 29
click at [554, 326] on div "Коментар" at bounding box center [573, 355] width 749 height 66
click at [663, 237] on input "10:30" at bounding box center [746, 237] width 321 height 29
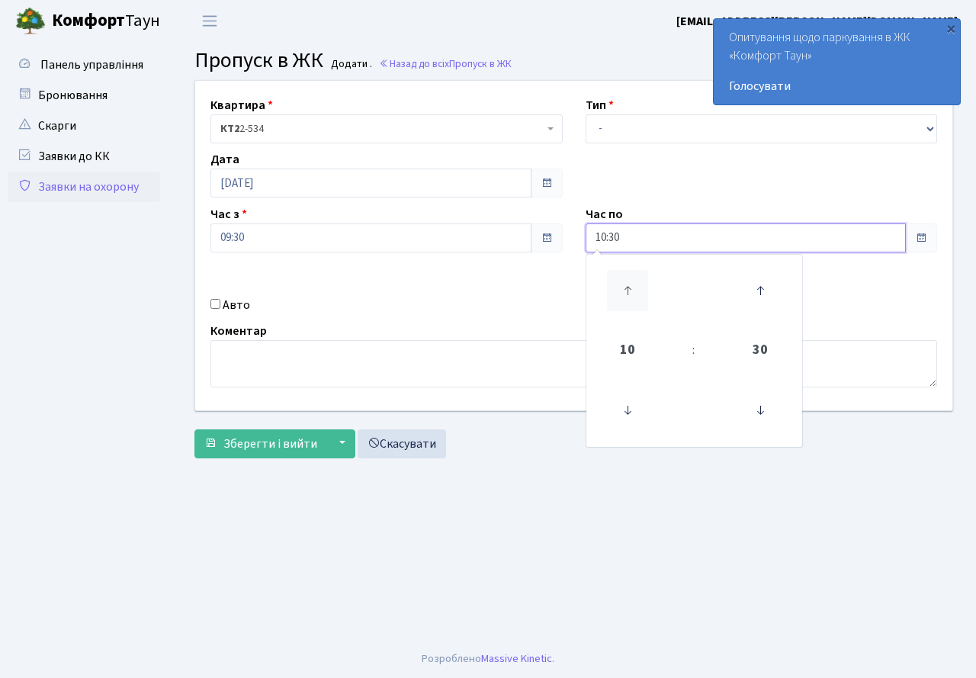
click at [626, 288] on icon at bounding box center [627, 290] width 41 height 41
type input "11:30"
drag, startPoint x: 482, startPoint y: 305, endPoint x: 611, endPoint y: 188, distance: 174.4
click at [483, 306] on div "Авто" at bounding box center [386, 305] width 375 height 18
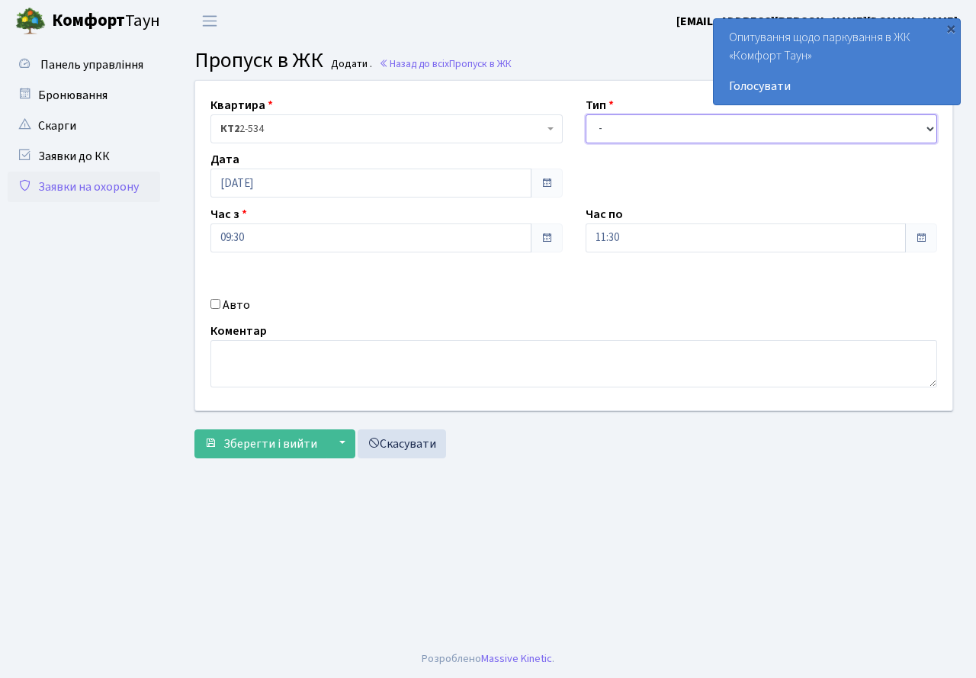
click at [620, 125] on select "- Доставка Таксі Гості Сервіс" at bounding box center [762, 128] width 352 height 29
select select "3"
click at [586, 114] on select "- Доставка Таксі Гості Сервіс" at bounding box center [762, 128] width 352 height 29
click at [217, 303] on input "Авто" at bounding box center [215, 304] width 10 height 10
checkbox input "true"
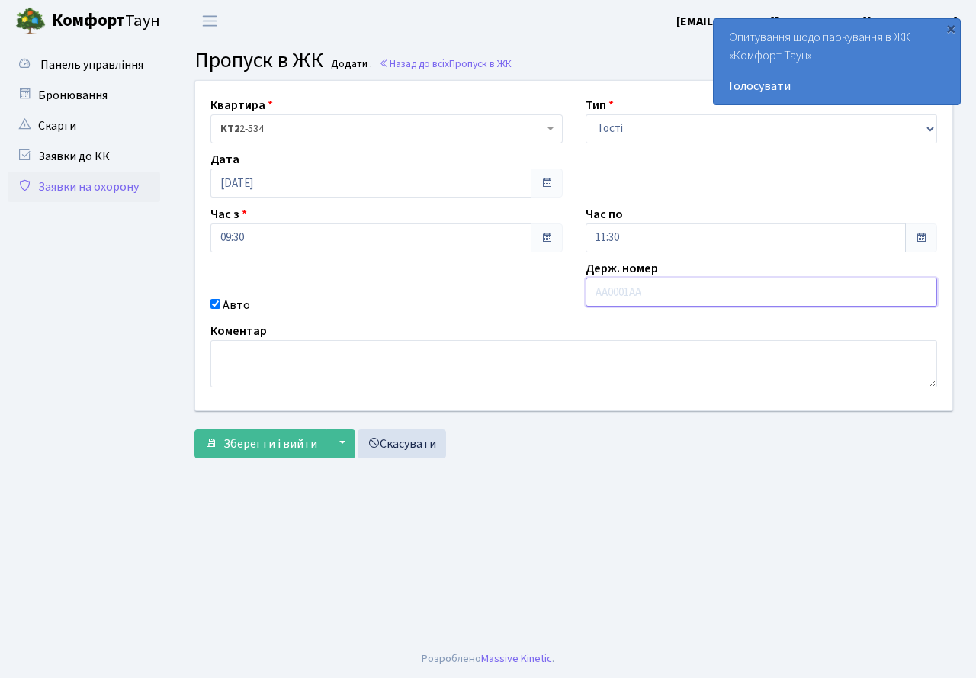
click at [637, 295] on input "text" at bounding box center [762, 292] width 352 height 29
type input "КА2641МС"
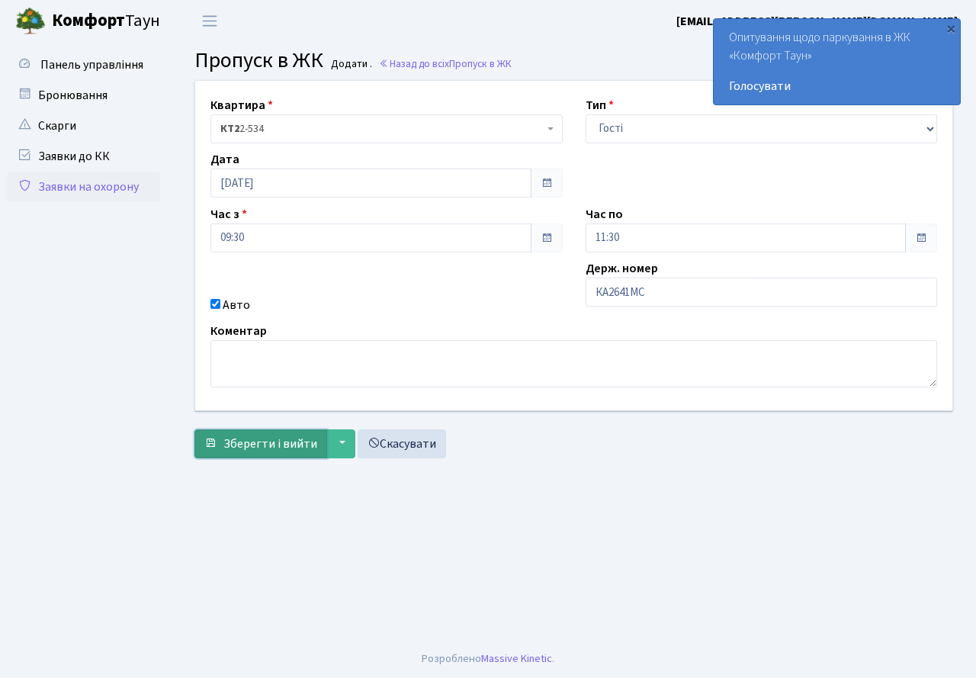
click at [213, 437] on span "submit" at bounding box center [210, 443] width 12 height 12
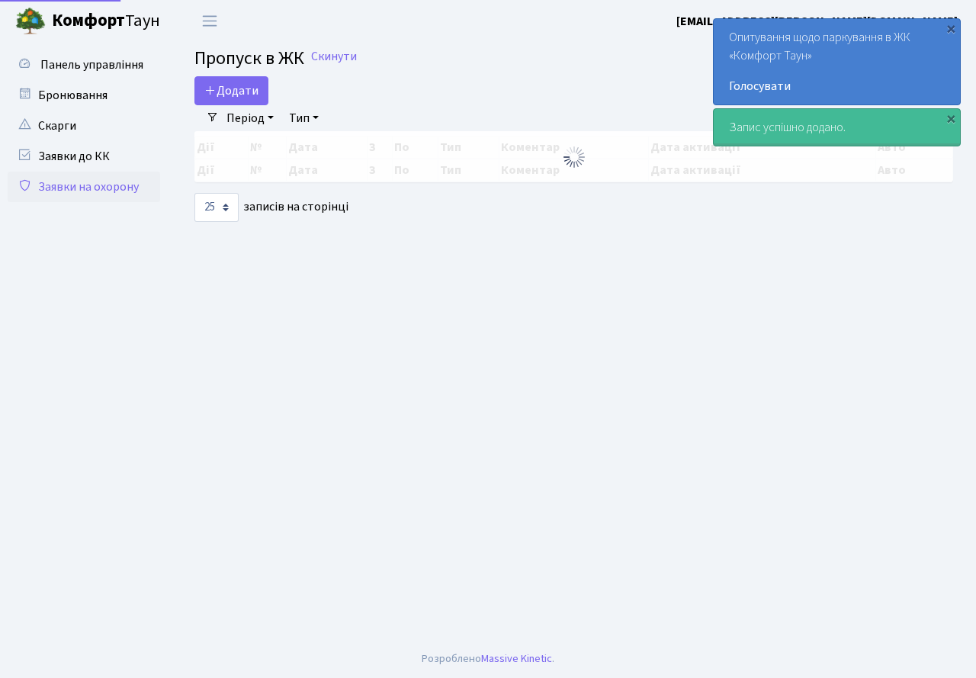
select select "25"
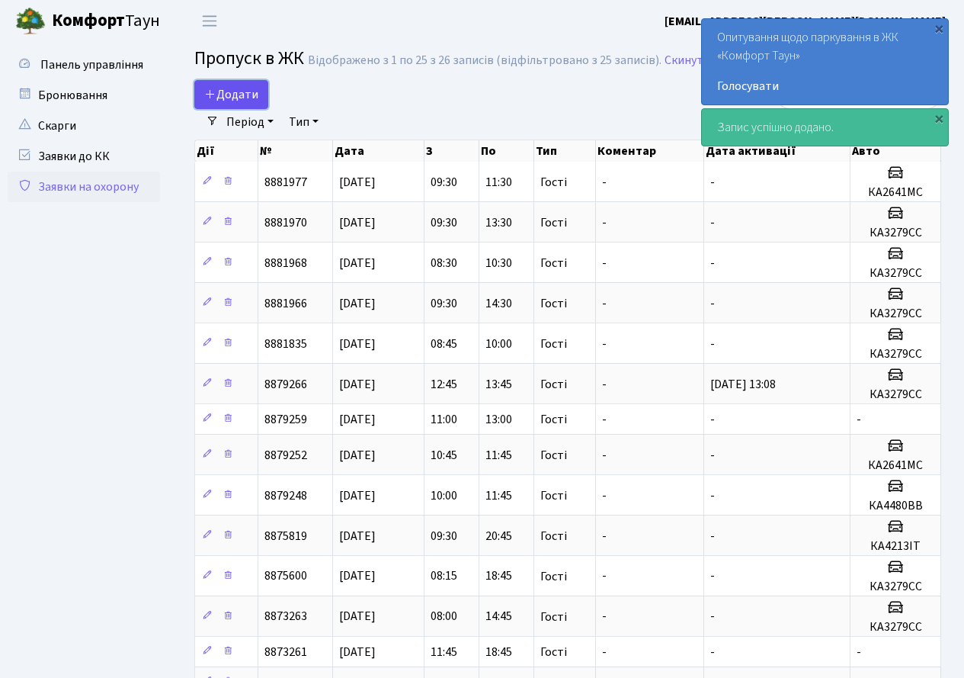
click at [225, 85] on link "Додати" at bounding box center [231, 94] width 74 height 29
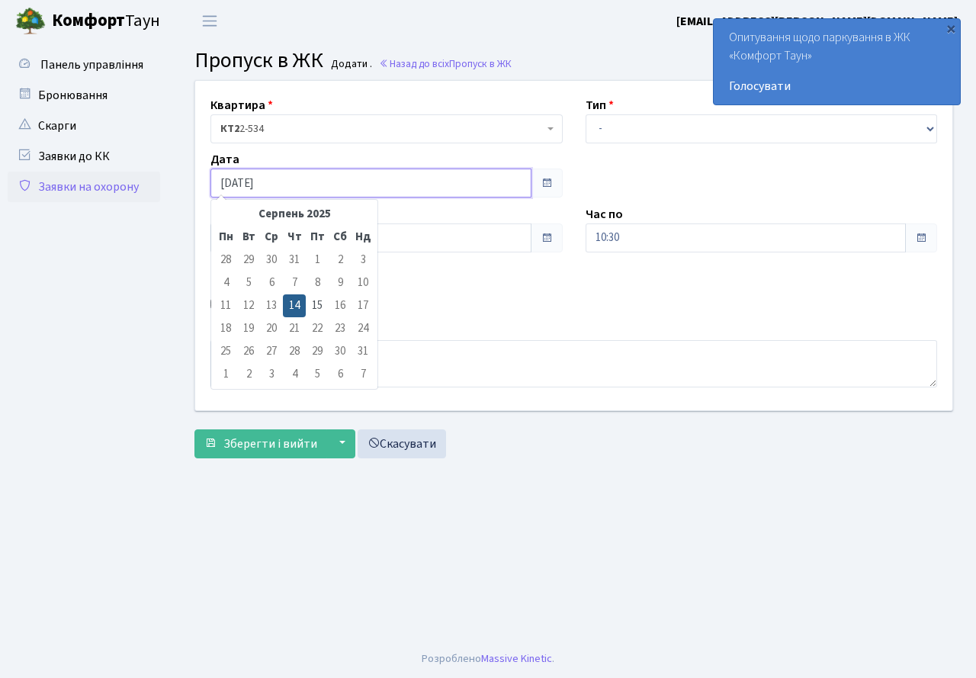
click at [295, 184] on input "[DATE]" at bounding box center [370, 182] width 321 height 29
click at [313, 300] on td "15" at bounding box center [317, 305] width 23 height 23
type input "[DATE]"
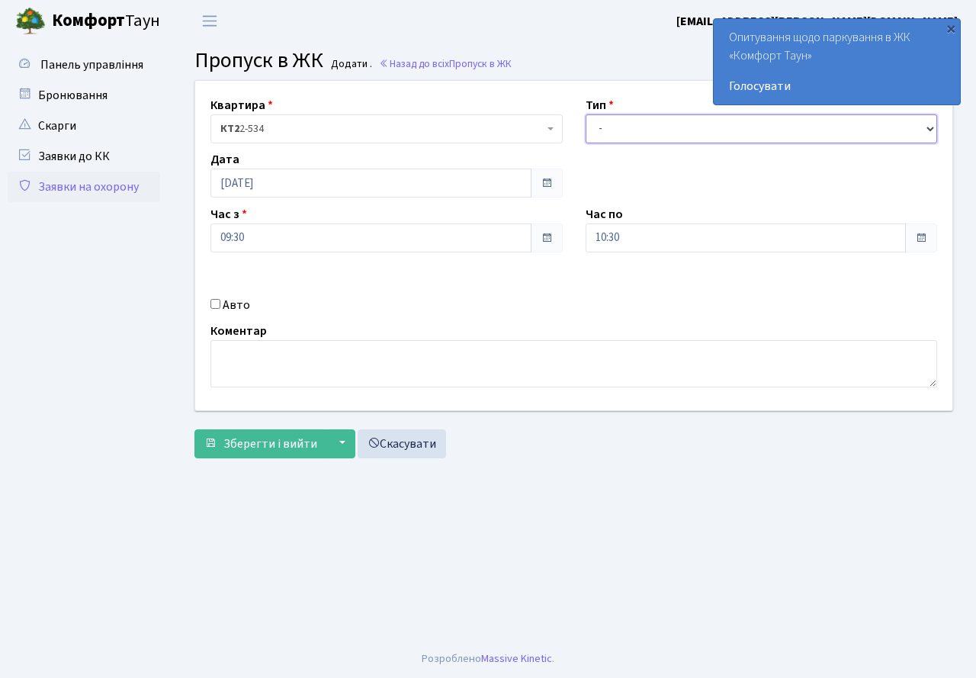
click at [646, 128] on select "- Доставка Таксі Гості Сервіс" at bounding box center [762, 128] width 352 height 29
select select "3"
click at [586, 114] on select "- Доставка Таксі Гості Сервіс" at bounding box center [762, 128] width 352 height 29
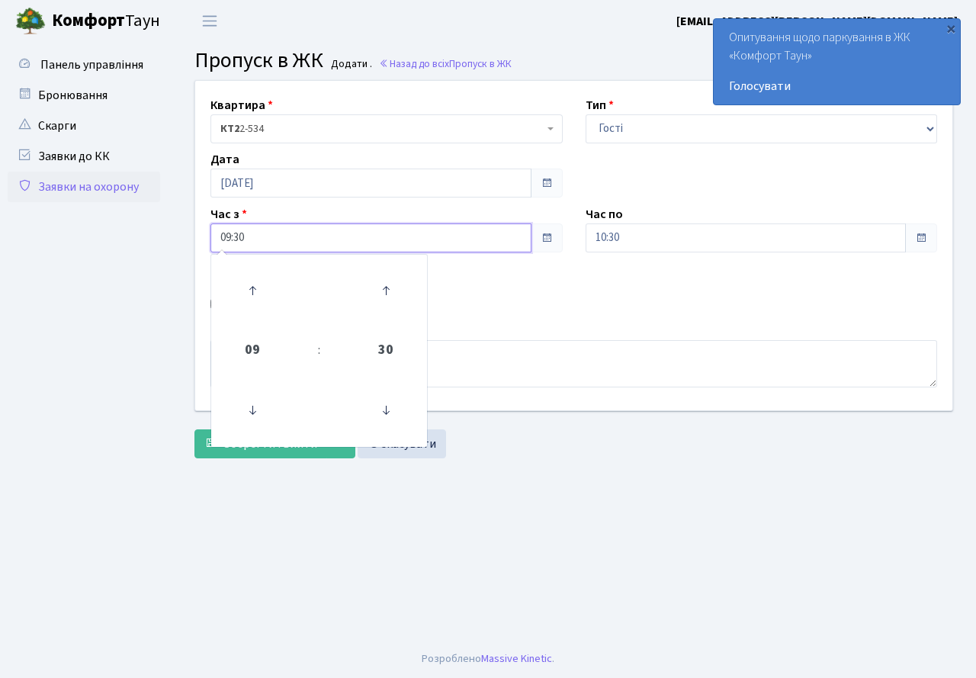
click at [358, 239] on input "09:30" at bounding box center [370, 237] width 321 height 29
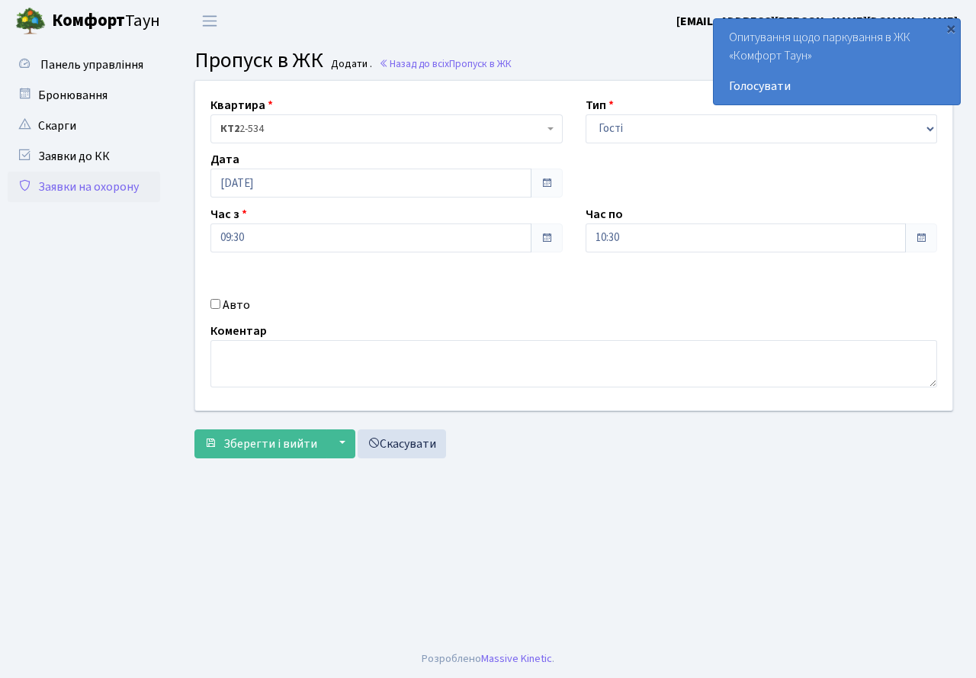
drag, startPoint x: 546, startPoint y: 285, endPoint x: 617, endPoint y: 242, distance: 82.8
click at [551, 281] on div "Квартира <b>КТ2</b>&nbsp;&nbsp;&nbsp;2-534 КТ2 2-534 Тип - Доставка Таксі Гості…" at bounding box center [574, 245] width 780 height 329
click at [621, 242] on input "10:30" at bounding box center [746, 237] width 321 height 29
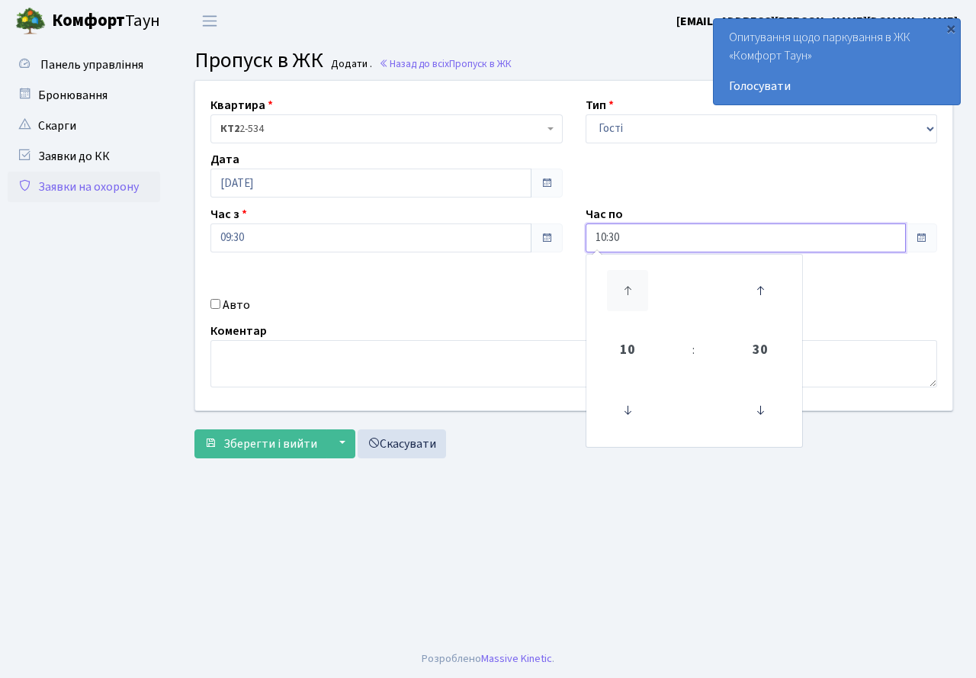
click at [627, 294] on icon at bounding box center [627, 290] width 41 height 41
type input "11:30"
click at [487, 305] on div "Авто" at bounding box center [386, 305] width 375 height 18
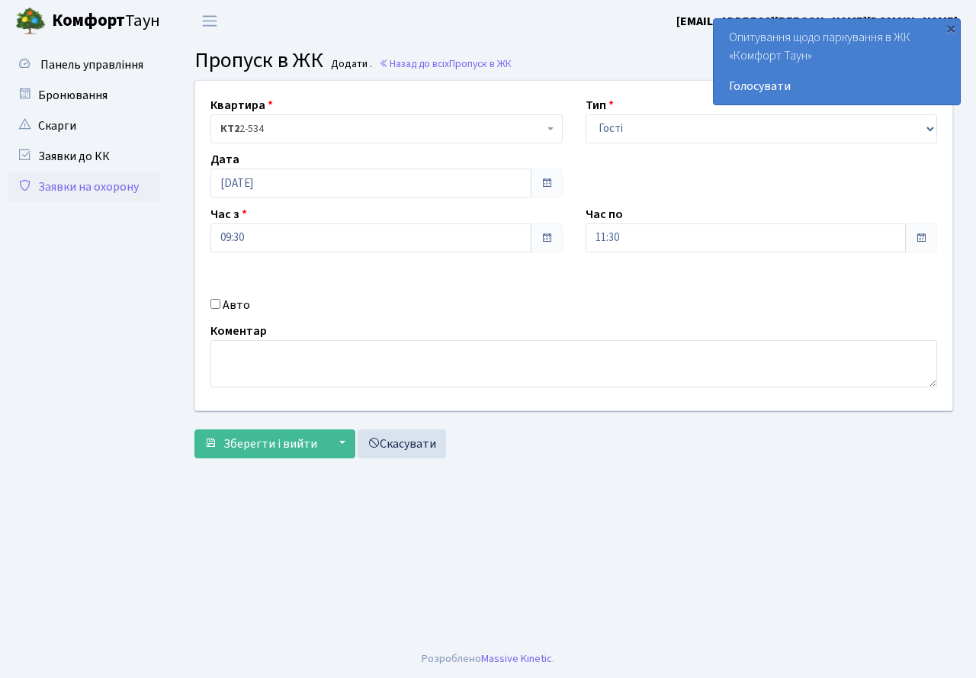
click at [213, 302] on input "Авто" at bounding box center [215, 304] width 10 height 10
checkbox input "true"
click at [654, 294] on input "text" at bounding box center [762, 292] width 352 height 29
type input "КА4480ВВ"
click at [290, 439] on span "Зберегти і вийти" at bounding box center [270, 443] width 94 height 17
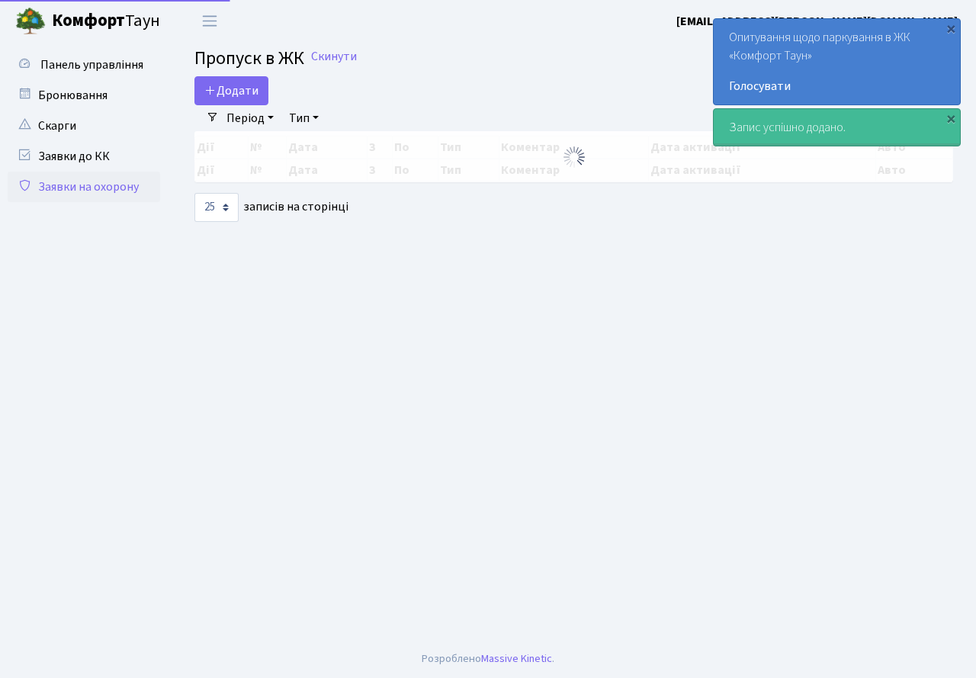
select select "25"
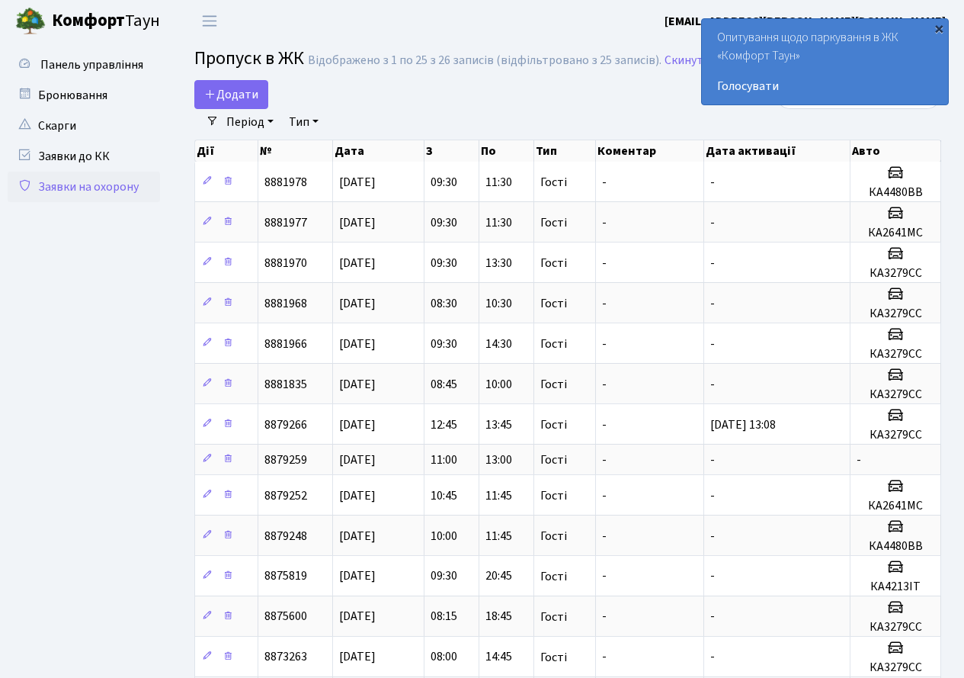
click at [942, 31] on div "×" at bounding box center [939, 28] width 15 height 15
